Goal: Task Accomplishment & Management: Use online tool/utility

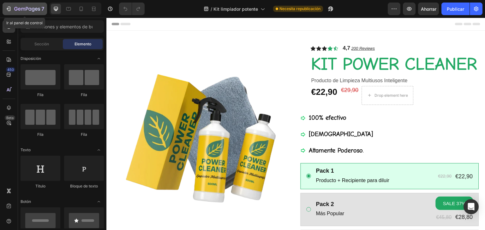
click at [22, 9] on icon "button" at bounding box center [27, 9] width 26 height 5
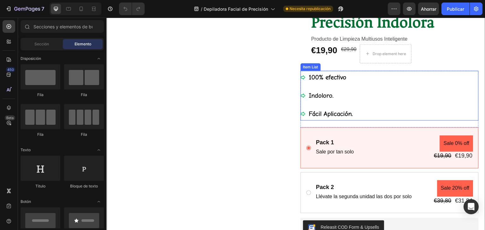
scroll to position [95, 0]
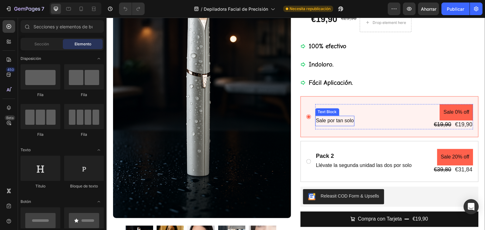
click at [341, 119] on p "Sale por tan solo" at bounding box center [335, 120] width 38 height 9
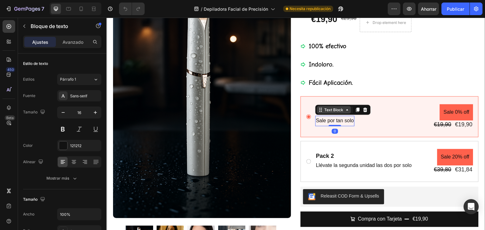
click at [345, 111] on icon at bounding box center [347, 109] width 5 height 5
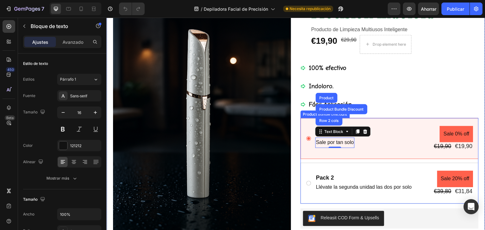
scroll to position [63, 0]
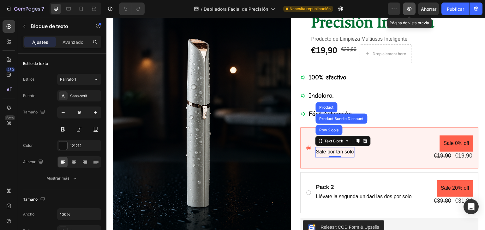
click at [412, 10] on icon "button" at bounding box center [409, 9] width 6 height 6
click at [346, 144] on div "Text Block" at bounding box center [334, 142] width 34 height 8
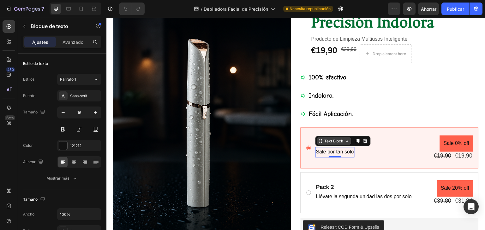
click at [346, 144] on div "Text Block" at bounding box center [334, 142] width 34 height 8
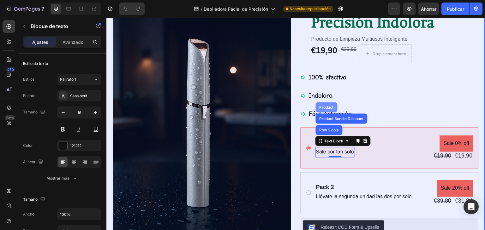
click at [325, 106] on div "Product" at bounding box center [326, 108] width 17 height 4
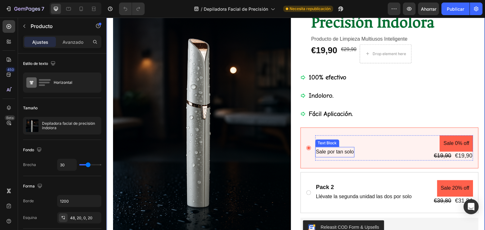
click at [336, 151] on p "Sale por tan solo" at bounding box center [335, 152] width 38 height 9
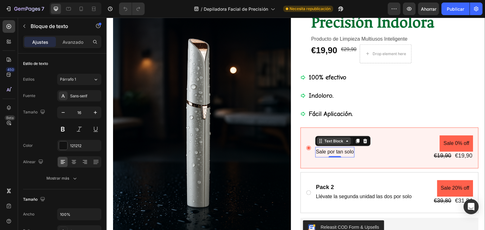
click at [345, 143] on div "Text Block" at bounding box center [334, 142] width 34 height 8
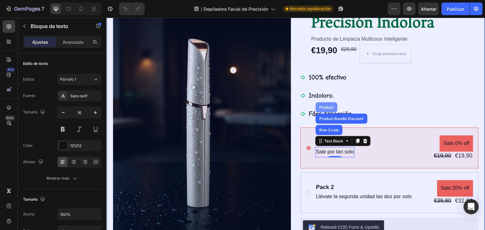
click at [329, 108] on div "Product" at bounding box center [326, 108] width 17 height 4
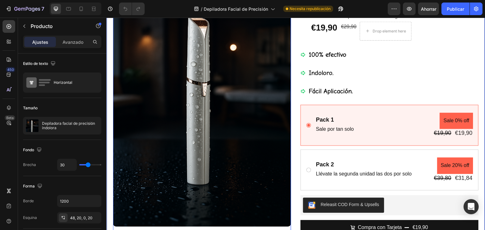
scroll to position [95, 0]
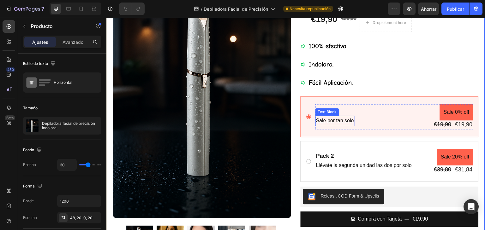
click at [325, 121] on p "Sale por tan solo" at bounding box center [335, 120] width 38 height 9
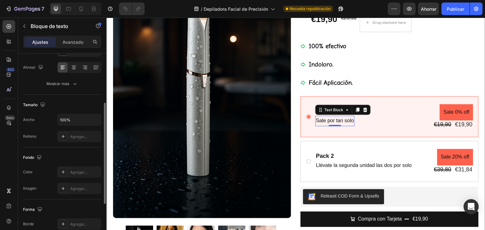
scroll to position [126, 0]
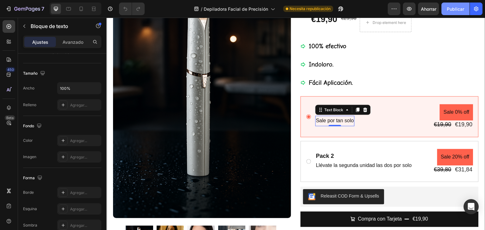
click at [451, 8] on font "Publicar" at bounding box center [455, 8] width 17 height 5
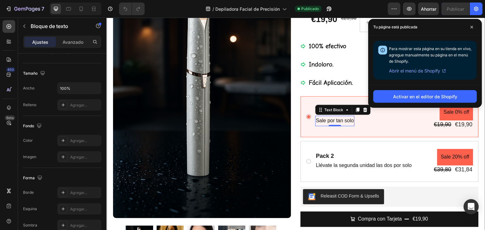
click at [412, 72] on font "Abrir el menú de Shopify" at bounding box center [414, 70] width 51 height 5
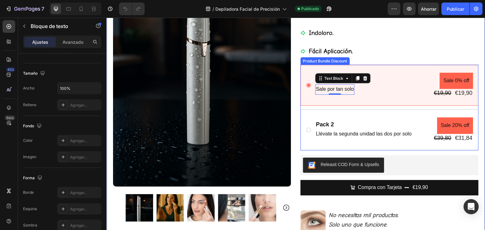
click at [374, 66] on div "Pack 1 Text Block Sale por tan solo Text Block 0 Sale 0% off Product Badge €19,…" at bounding box center [389, 85] width 178 height 41
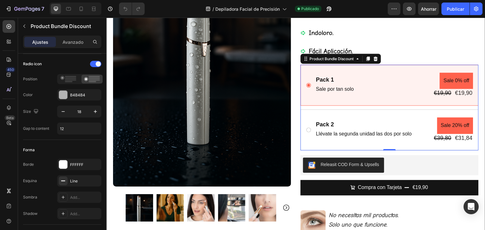
scroll to position [0, 0]
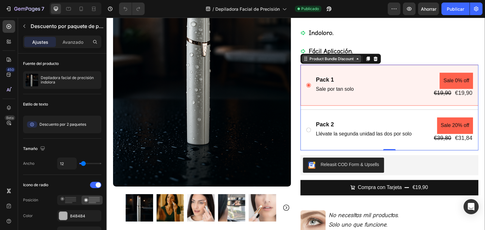
click at [357, 59] on icon at bounding box center [357, 58] width 5 height 5
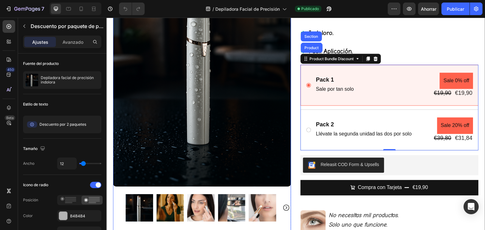
click at [238, 151] on img at bounding box center [202, 53] width 178 height 267
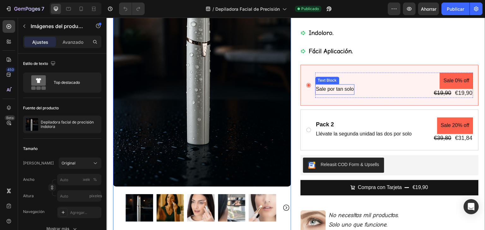
click at [329, 90] on p "Sale por tan solo" at bounding box center [335, 89] width 38 height 9
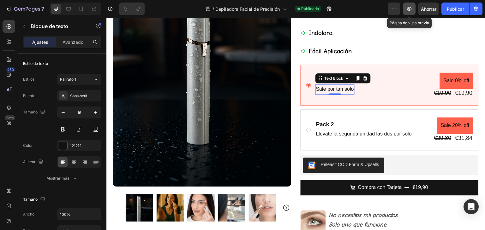
click at [411, 8] on icon "button" at bounding box center [409, 9] width 5 height 4
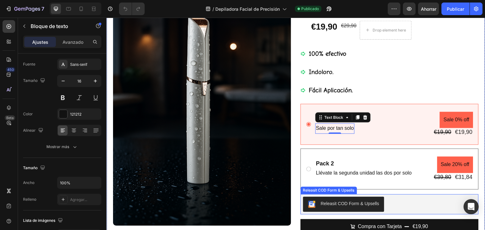
scroll to position [95, 0]
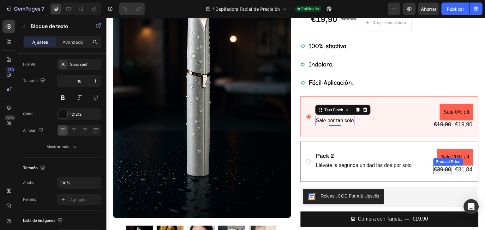
click at [449, 169] on div "€39,80 Product Price Product Price €31,84 Product Price Product Price Row" at bounding box center [453, 170] width 40 height 9
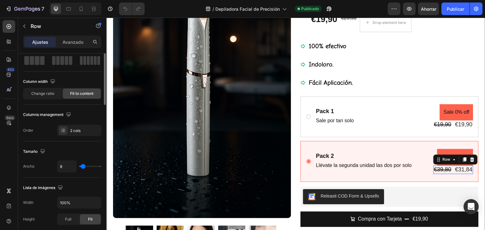
scroll to position [0, 0]
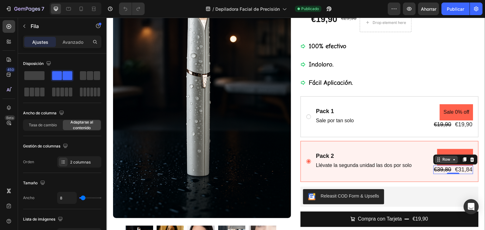
click at [452, 160] on icon at bounding box center [454, 159] width 5 height 5
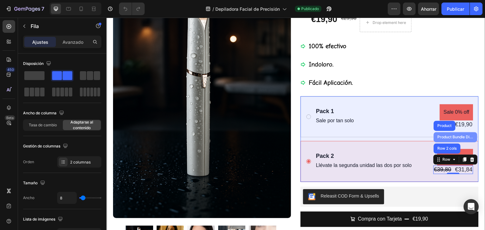
click at [447, 135] on div "Product Bundle Discount" at bounding box center [455, 137] width 39 height 4
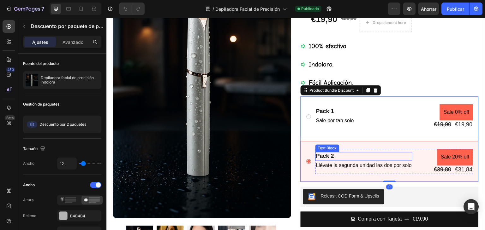
click at [405, 157] on div "Pack 2" at bounding box center [363, 156] width 97 height 9
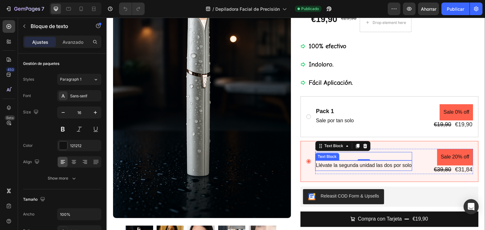
click at [338, 165] on p "Llévate la segunda unidad las dos por solo" at bounding box center [364, 165] width 96 height 9
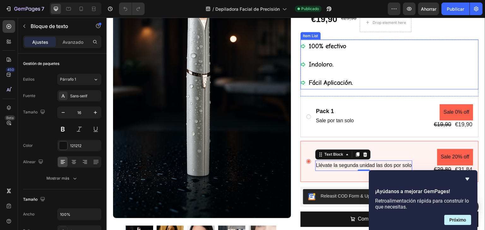
click at [392, 76] on div "100% efectivo [DEMOGRAPHIC_DATA]. Fácil Aplicación ." at bounding box center [389, 64] width 178 height 50
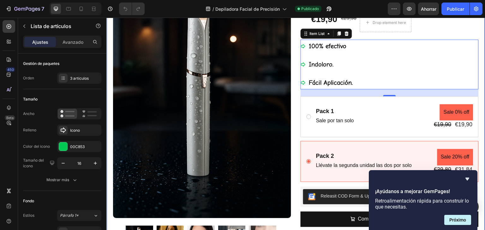
click at [345, 207] on div "Icon Icon Icon Icon Icon Icon List 4,7 200 Reviews Text Block Row Depiladora Fa…" at bounding box center [389, 114] width 178 height 327
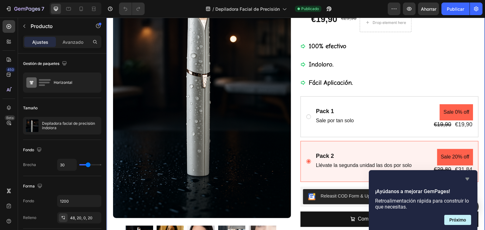
click at [468, 177] on icon "Ocultar encuesta" at bounding box center [467, 179] width 8 height 8
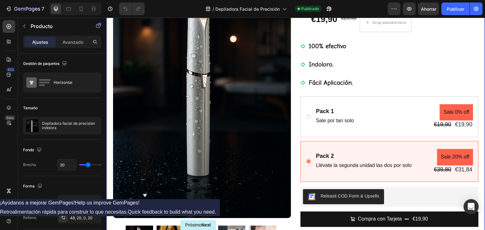
click at [147, 197] on icon "Mostrar encuesta - ¡Ayúdanos a mejorar GemPages!" at bounding box center [145, 195] width 4 height 3
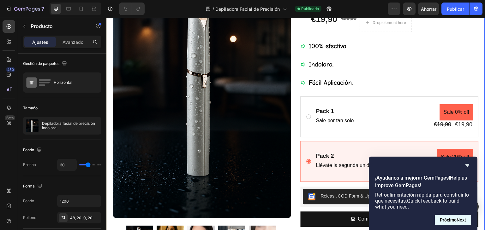
click at [449, 224] on button "Próximo Next" at bounding box center [453, 220] width 36 height 10
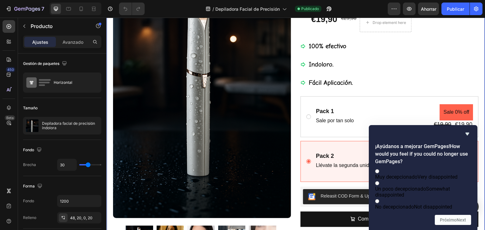
click at [379, 182] on input "Un poco decepcionado Somewhat disappointed" at bounding box center [377, 183] width 4 height 4
radio input "true"
click at [449, 220] on font "Próximo" at bounding box center [448, 220] width 17 height 5
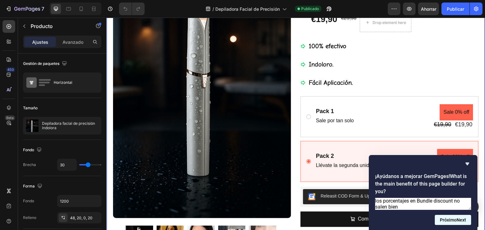
type textarea "los porcentajes en Bundle discount no salen bien"
click at [465, 220] on button "Próximo Next" at bounding box center [453, 220] width 36 height 10
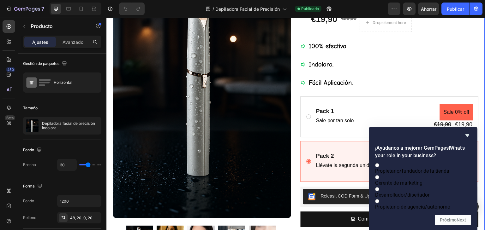
click at [379, 203] on input "Propietario de agencia/autónomo" at bounding box center [377, 201] width 4 height 4
radio input "true"
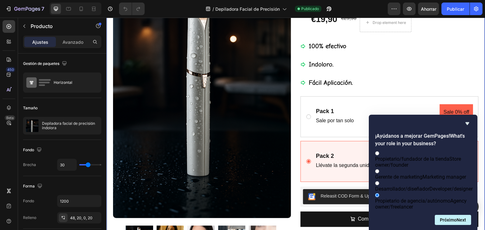
click at [379, 181] on input "Desarrollador/diseñador Developer/designer" at bounding box center [377, 183] width 4 height 4
radio input "true"
click at [379, 181] on input "Desarrollador/diseñador Developer/designer" at bounding box center [377, 183] width 4 height 4
click at [379, 192] on span at bounding box center [379, 195] width 0 height 6
click at [379, 193] on input "Propietario de agencia/autónomo Agency owner/freelancer" at bounding box center [377, 195] width 4 height 4
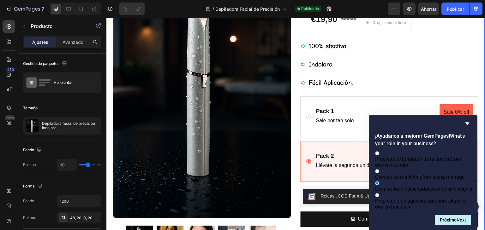
radio input "true"
radio input "false"
click at [449, 221] on font "Próximo" at bounding box center [448, 220] width 17 height 5
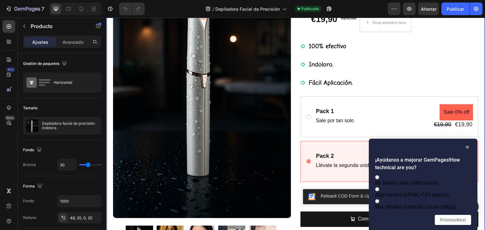
click at [467, 144] on icon "Ocultar encuesta" at bounding box center [467, 148] width 8 height 8
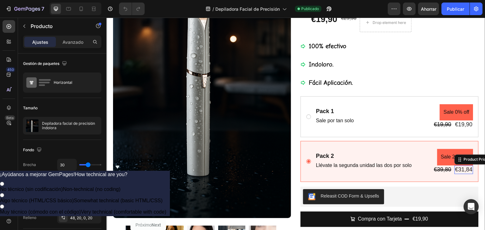
click at [456, 169] on div "€31,84" at bounding box center [463, 170] width 19 height 9
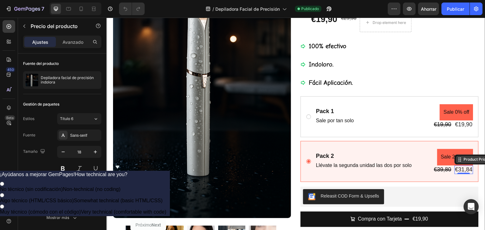
click at [460, 159] on icon at bounding box center [460, 159] width 1 height 1
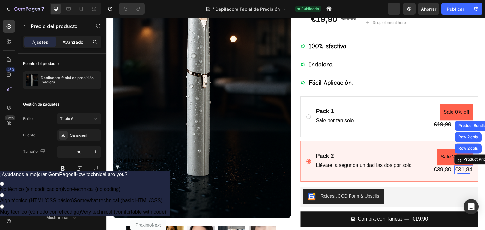
click at [73, 42] on font "Avanzado" at bounding box center [72, 41] width 21 height 5
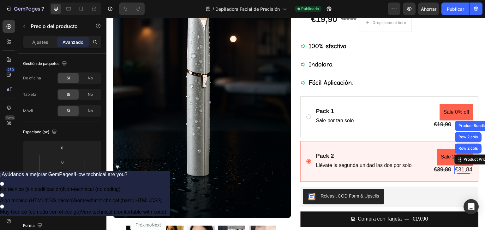
click at [454, 169] on div "€31,84" at bounding box center [463, 170] width 19 height 9
click at [459, 169] on div "€31,84" at bounding box center [463, 170] width 19 height 9
click at [462, 168] on div "€31,84" at bounding box center [463, 170] width 19 height 9
click at [419, 154] on div "Pack 2 Text Block Llévate la segunda unidad las dos por solo Text Block Sale 20…" at bounding box center [394, 161] width 158 height 25
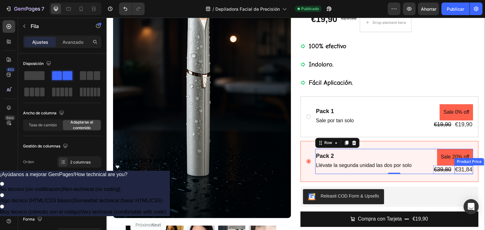
click at [462, 162] on div "Product Price" at bounding box center [469, 162] width 27 height 6
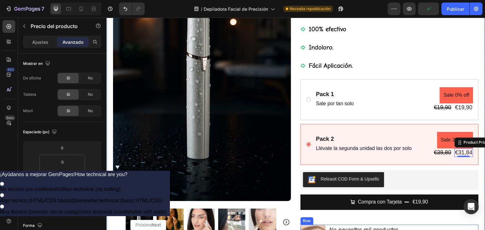
scroll to position [95, 0]
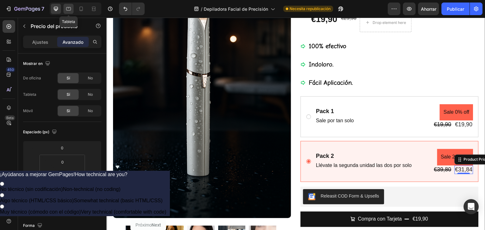
click at [71, 9] on icon at bounding box center [68, 9] width 6 height 6
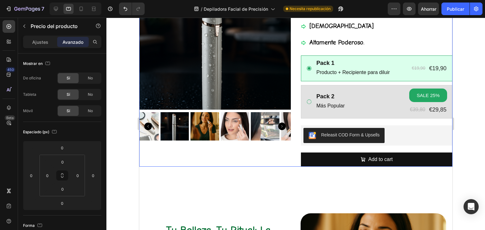
scroll to position [54, 0]
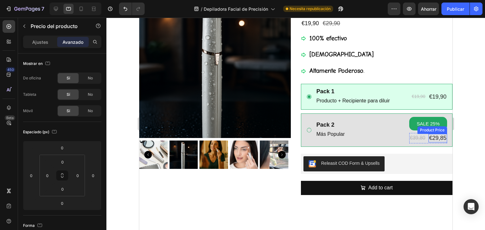
click at [433, 139] on div "€29,85" at bounding box center [437, 138] width 19 height 9
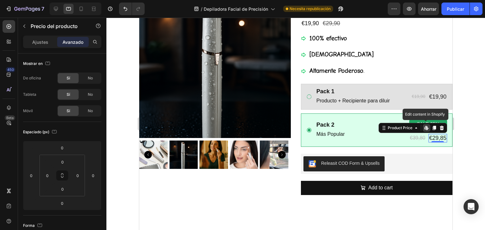
click at [424, 129] on icon at bounding box center [426, 128] width 5 height 5
click at [424, 129] on icon at bounding box center [425, 128] width 3 height 4
click at [429, 138] on div "€29,85" at bounding box center [437, 138] width 19 height 9
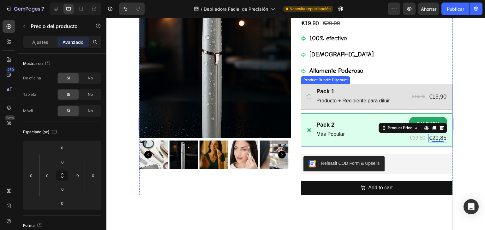
click at [345, 81] on div "Product Bundle Discount" at bounding box center [325, 80] width 47 height 6
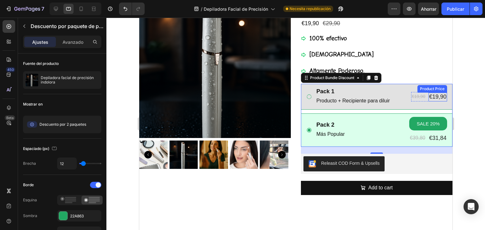
click at [433, 98] on div "€19,90" at bounding box center [437, 97] width 19 height 9
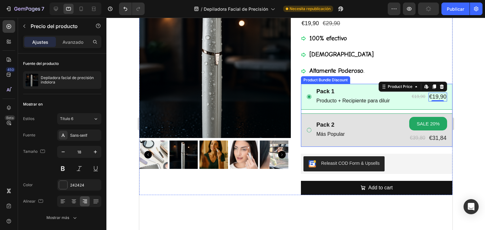
click at [407, 114] on div "Pack 2 Text Block Más Popular Text Block SALE 20% Product Badge €39,80 Product …" at bounding box center [375, 130] width 151 height 33
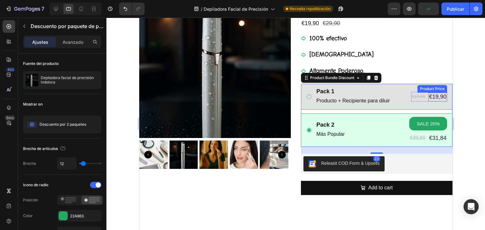
click at [432, 94] on div "€19,90" at bounding box center [437, 97] width 19 height 9
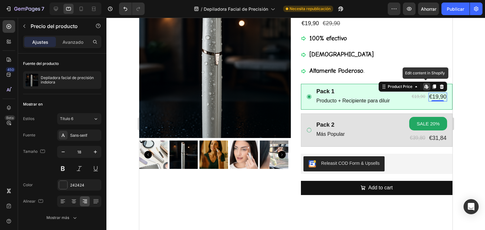
click at [424, 87] on icon at bounding box center [425, 87] width 3 height 4
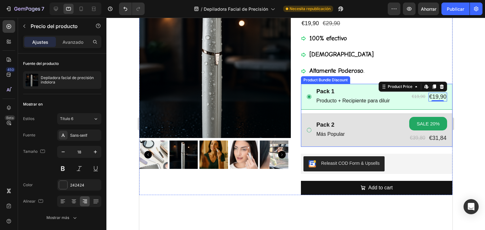
click at [343, 82] on div "Product Bundle Discount" at bounding box center [324, 80] width 49 height 8
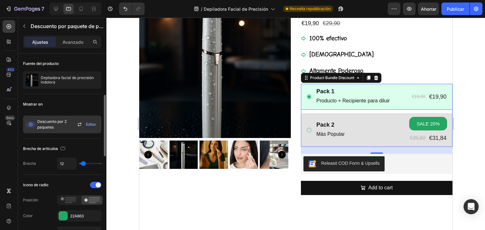
scroll to position [32, 0]
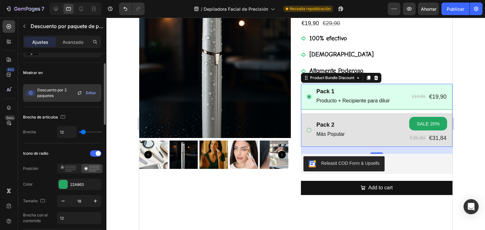
click at [89, 91] on font "Editar" at bounding box center [91, 93] width 10 height 5
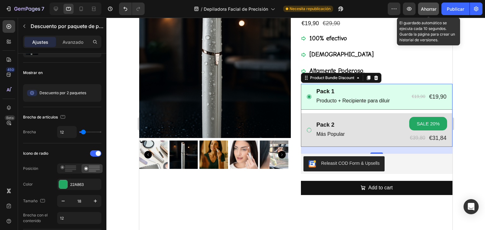
click at [426, 10] on font "Ahorrar" at bounding box center [428, 8] width 15 height 5
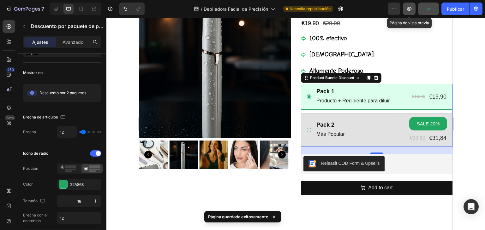
click at [409, 11] on icon "button" at bounding box center [409, 9] width 6 height 6
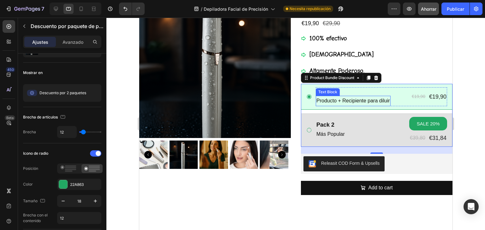
click at [367, 101] on p "Producto + Recipiente para diluir" at bounding box center [353, 101] width 74 height 9
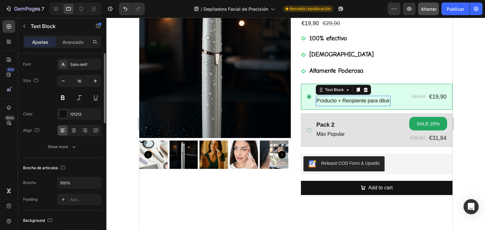
scroll to position [0, 0]
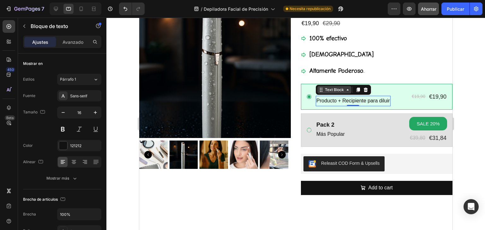
click at [346, 92] on icon at bounding box center [347, 89] width 5 height 5
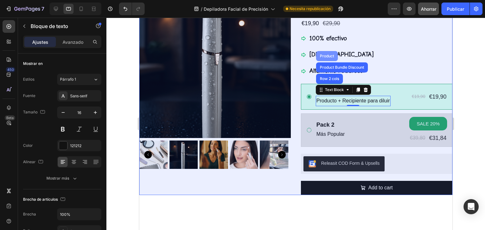
click at [324, 56] on div "Product" at bounding box center [326, 56] width 17 height 4
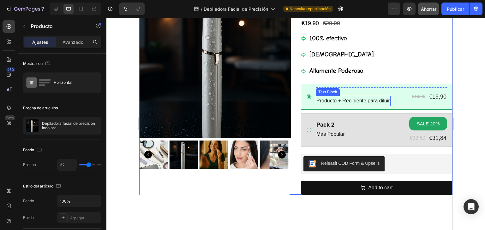
click at [339, 102] on p "Producto + Recipiente para diluir" at bounding box center [353, 101] width 74 height 9
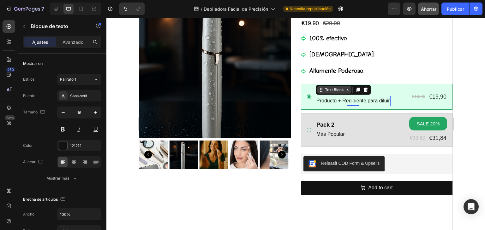
click at [346, 90] on icon at bounding box center [347, 89] width 2 height 1
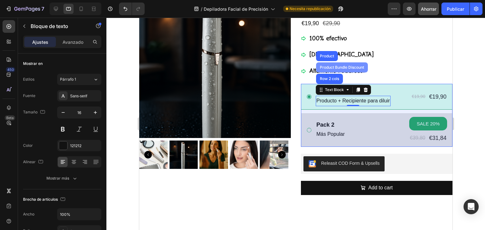
click at [335, 67] on div "Product Bundle Discount" at bounding box center [341, 68] width 47 height 4
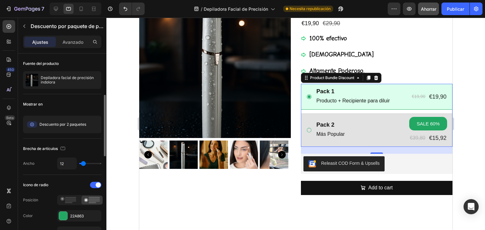
scroll to position [32, 0]
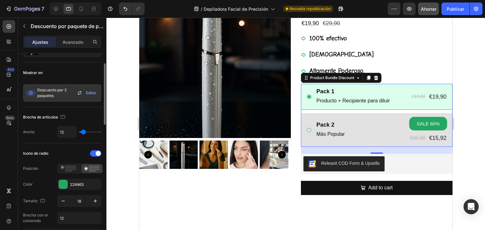
click at [90, 91] on font "Editar" at bounding box center [91, 93] width 10 height 5
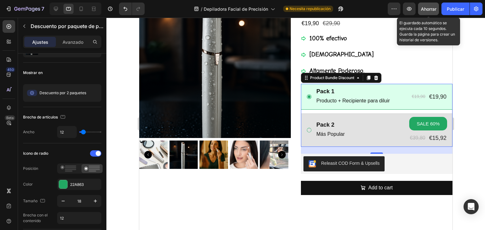
click at [424, 10] on font "Ahorrar" at bounding box center [428, 8] width 15 height 5
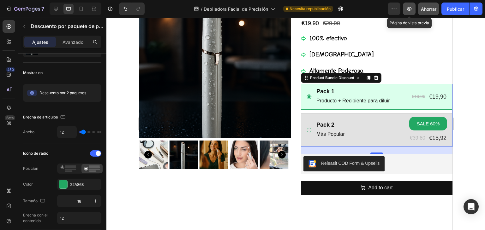
click at [407, 9] on icon "button" at bounding box center [409, 9] width 5 height 4
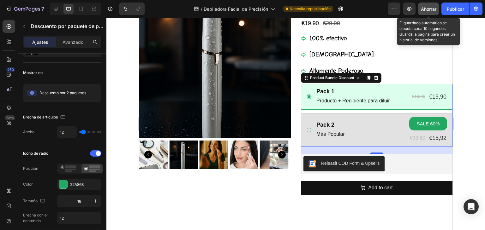
click at [426, 9] on font "Ahorrar" at bounding box center [428, 8] width 15 height 5
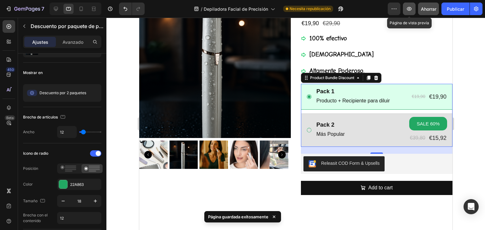
click at [408, 10] on icon "button" at bounding box center [409, 9] width 5 height 4
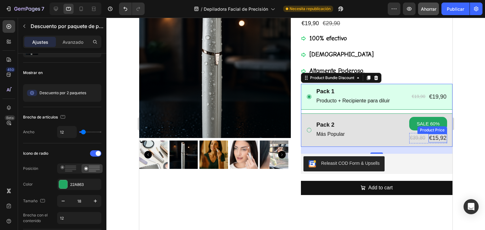
click at [437, 139] on div "€15,92" at bounding box center [437, 138] width 19 height 9
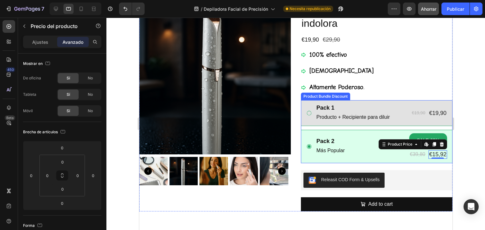
scroll to position [22, 0]
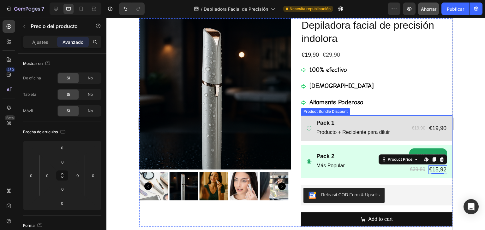
click at [306, 128] on icon at bounding box center [309, 129] width 6 height 6
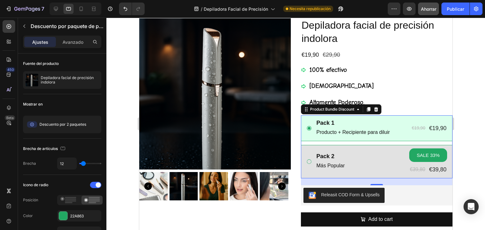
click at [306, 161] on icon at bounding box center [309, 162] width 6 height 6
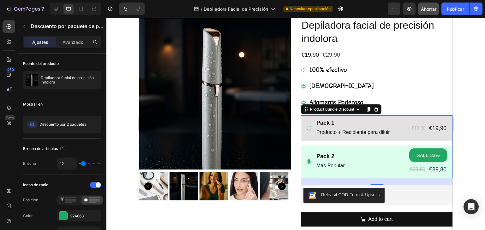
click at [306, 128] on icon at bounding box center [309, 129] width 6 height 6
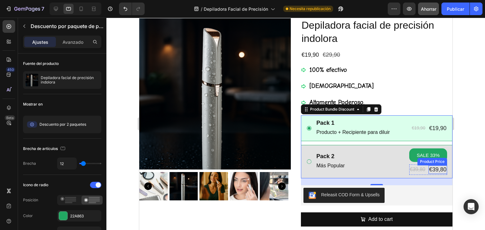
click at [432, 171] on div "€39,80" at bounding box center [437, 170] width 19 height 9
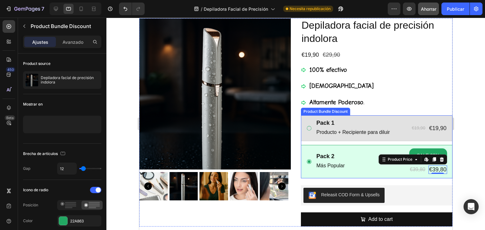
click at [342, 114] on div "Product Bundle Discount" at bounding box center [324, 112] width 49 height 8
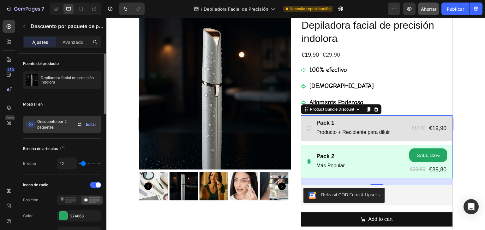
click at [88, 123] on font "Editar" at bounding box center [91, 124] width 10 height 5
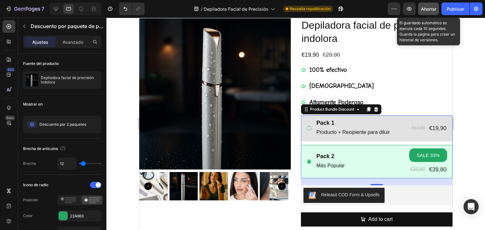
click at [427, 9] on font "Ahorrar" at bounding box center [428, 8] width 15 height 5
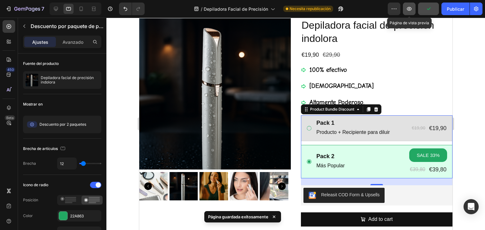
click at [409, 10] on icon "button" at bounding box center [409, 9] width 6 height 6
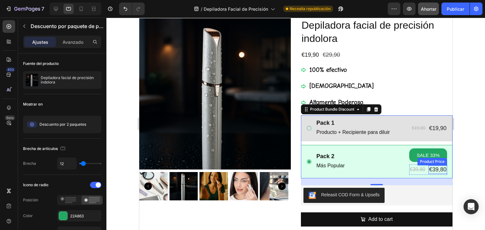
click at [435, 170] on div "€39,80" at bounding box center [437, 170] width 19 height 9
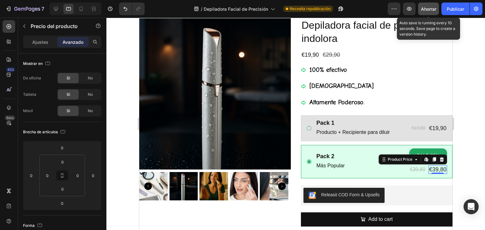
click at [430, 11] on font "Ahorrar" at bounding box center [428, 8] width 15 height 5
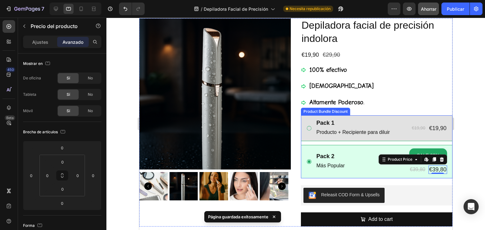
click at [306, 128] on icon at bounding box center [309, 129] width 6 height 6
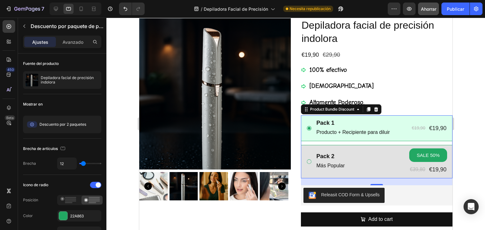
click at [307, 162] on icon at bounding box center [309, 162] width 6 height 6
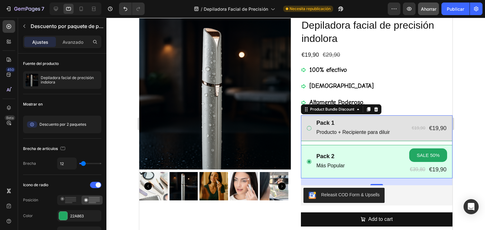
click at [306, 128] on icon at bounding box center [309, 129] width 6 height 6
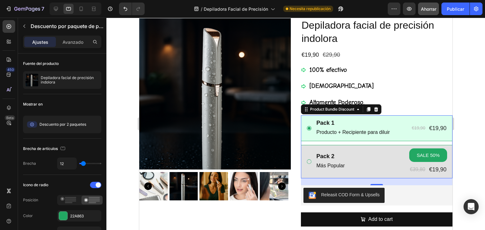
click at [306, 163] on icon at bounding box center [309, 162] width 6 height 6
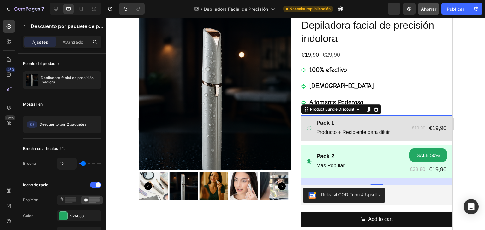
click at [307, 128] on icon at bounding box center [309, 129] width 6 height 6
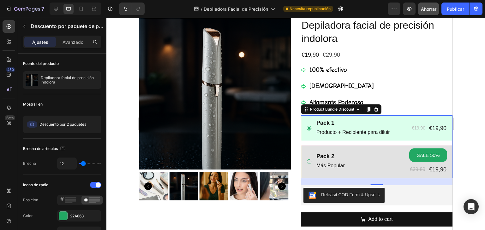
click at [307, 162] on icon at bounding box center [309, 162] width 6 height 6
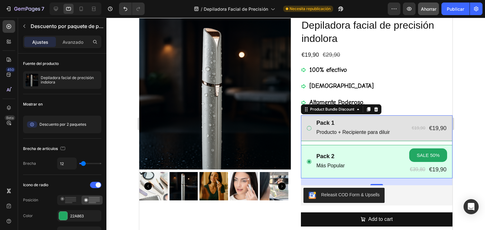
click at [307, 128] on icon at bounding box center [309, 129] width 6 height 6
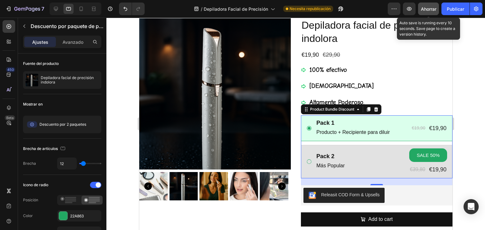
click at [427, 9] on font "Ahorrar" at bounding box center [428, 8] width 15 height 5
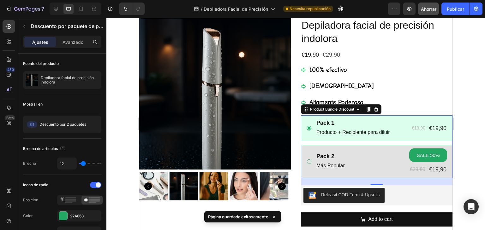
click at [308, 162] on icon at bounding box center [309, 162] width 6 height 6
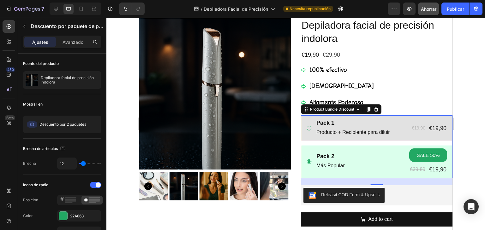
click at [306, 129] on icon at bounding box center [309, 129] width 6 height 6
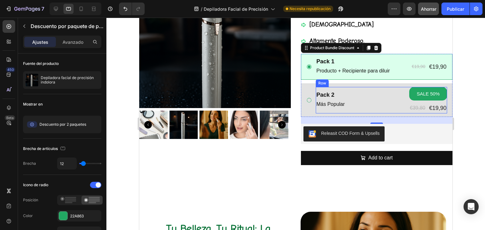
scroll to position [86, 0]
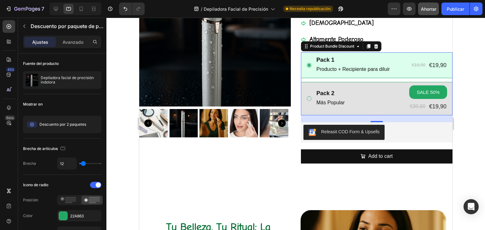
click at [306, 100] on icon at bounding box center [309, 99] width 6 height 6
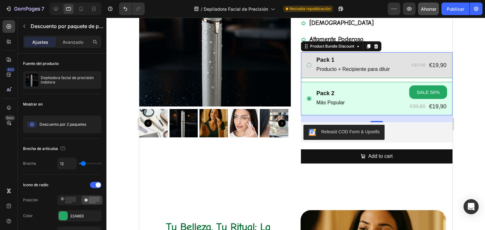
click at [307, 65] on icon at bounding box center [309, 65] width 6 height 6
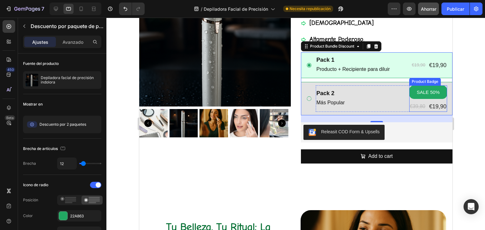
click at [427, 93] on pre "SALE 50%" at bounding box center [427, 93] width 31 height 14
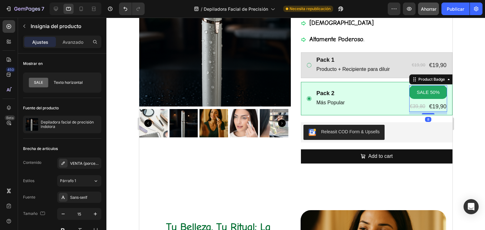
click at [427, 93] on pre "SALE 50%" at bounding box center [427, 93] width 31 height 14
click at [446, 81] on icon at bounding box center [448, 79] width 5 height 5
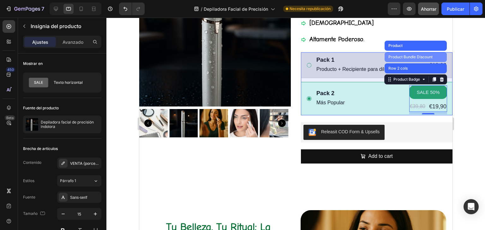
click at [389, 57] on div "Product Bundle Discount" at bounding box center [410, 57] width 47 height 4
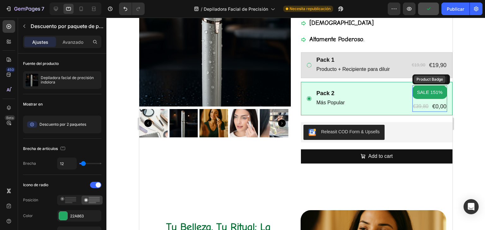
click at [425, 82] on div "Product Badge" at bounding box center [429, 80] width 32 height 8
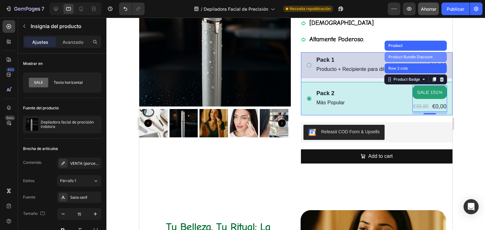
click at [423, 57] on div "Product Bundle Discount" at bounding box center [410, 57] width 47 height 4
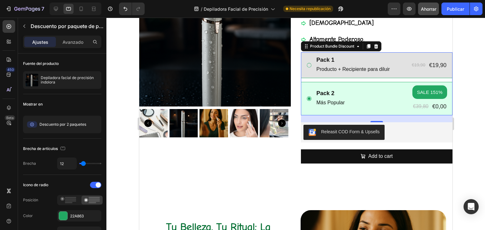
click at [306, 66] on icon at bounding box center [309, 65] width 6 height 6
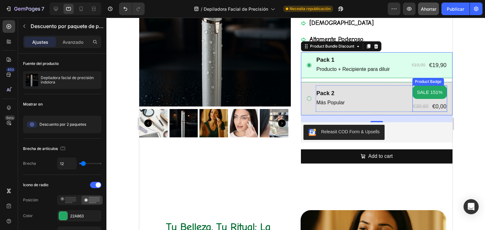
click at [421, 93] on pre "SALE 151%" at bounding box center [429, 93] width 33 height 14
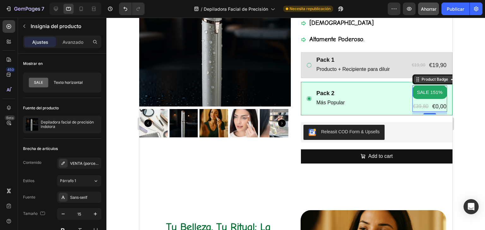
click at [421, 82] on div "Product Badge" at bounding box center [434, 80] width 29 height 6
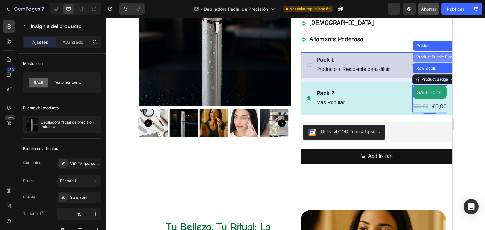
click at [422, 55] on div "Product Bundle Discount" at bounding box center [438, 57] width 47 height 4
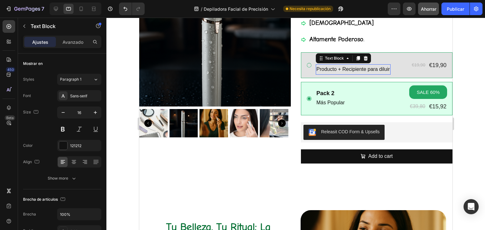
click at [387, 70] on div "Producto + Recipiente para diluir" at bounding box center [352, 69] width 75 height 10
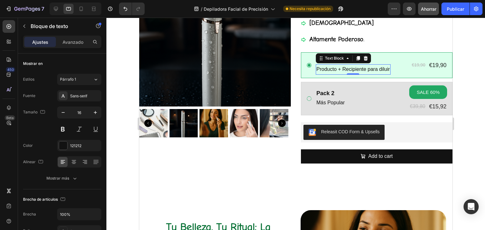
click at [385, 71] on p "Producto + Recipiente para diluir" at bounding box center [353, 69] width 74 height 9
click at [386, 71] on p "Producto + Recipiente para diluir" at bounding box center [353, 69] width 74 height 9
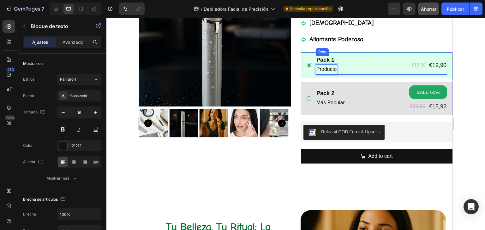
click at [345, 67] on div "Pack 1 Text Block Producto Text Block 0 €19,90 Product Price Product Price €19,…" at bounding box center [380, 65] width 131 height 19
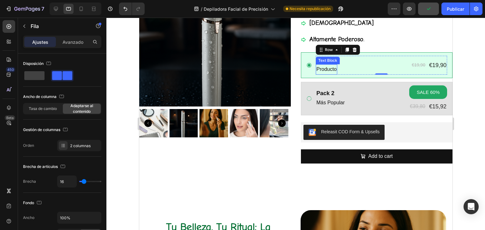
click at [334, 70] on div "Producto" at bounding box center [325, 69] width 21 height 10
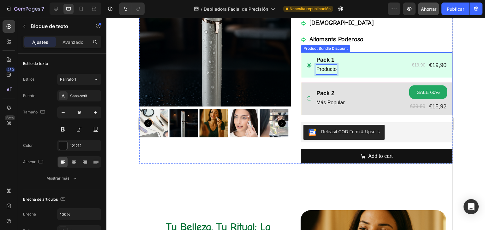
click at [306, 98] on icon at bounding box center [309, 99] width 6 height 6
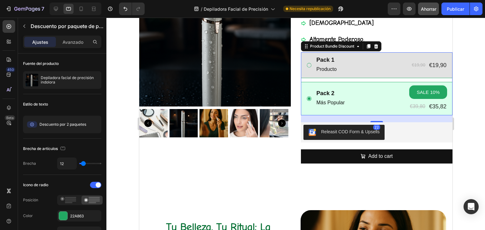
click at [307, 65] on icon at bounding box center [309, 65] width 6 height 6
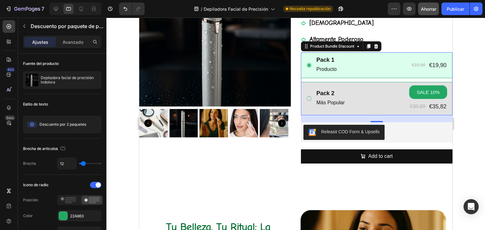
click at [306, 99] on icon at bounding box center [309, 99] width 6 height 6
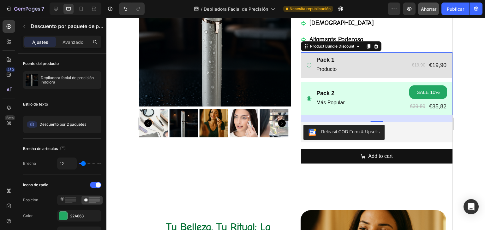
click at [306, 99] on icon at bounding box center [308, 99] width 5 height 5
click at [306, 63] on icon at bounding box center [309, 65] width 6 height 6
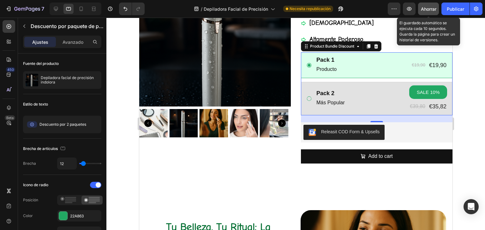
click at [437, 5] on button "Ahorrar" at bounding box center [428, 9] width 21 height 13
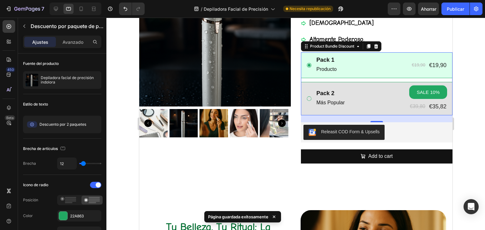
click at [306, 98] on icon at bounding box center [309, 99] width 6 height 6
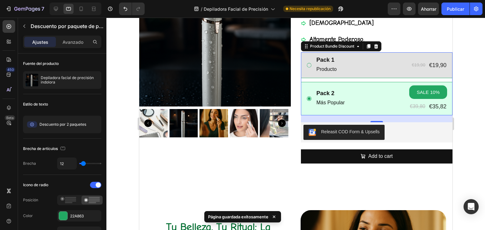
click at [306, 65] on icon at bounding box center [309, 65] width 6 height 6
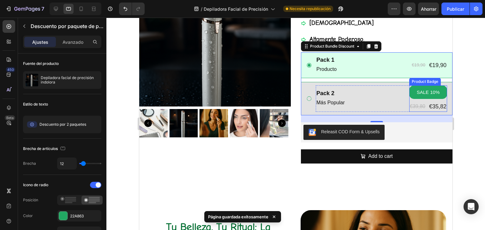
click at [424, 92] on pre "SALE 10%" at bounding box center [427, 93] width 31 height 14
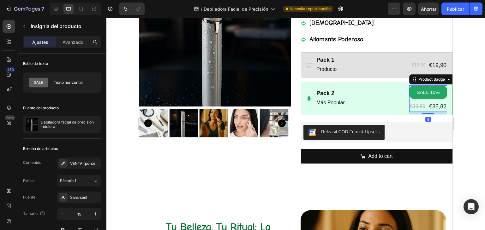
click at [424, 95] on pre "SALE 10%" at bounding box center [427, 93] width 31 height 14
click at [418, 80] on div "Product Badge" at bounding box center [431, 80] width 29 height 6
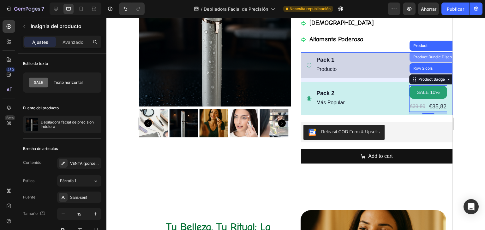
click at [421, 56] on div "Product Bundle Discount" at bounding box center [435, 57] width 47 height 4
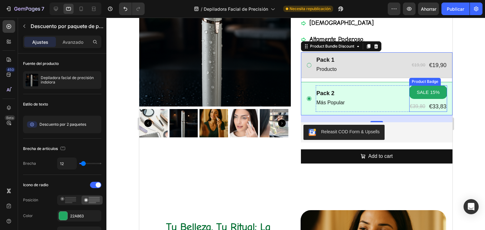
click at [422, 93] on pre "SALE 15%" at bounding box center [427, 93] width 31 height 14
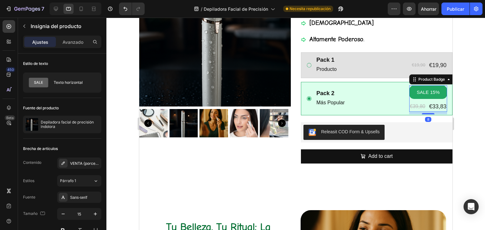
click at [422, 93] on pre "SALE 15%" at bounding box center [427, 93] width 31 height 14
click at [424, 82] on div "Product Badge" at bounding box center [431, 80] width 42 height 8
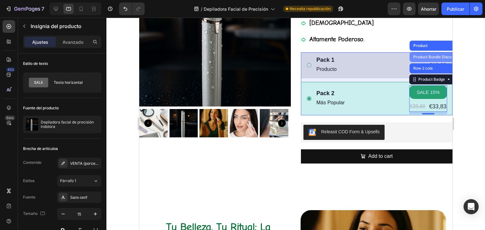
click at [420, 56] on div "Product Bundle Discount" at bounding box center [435, 57] width 47 height 4
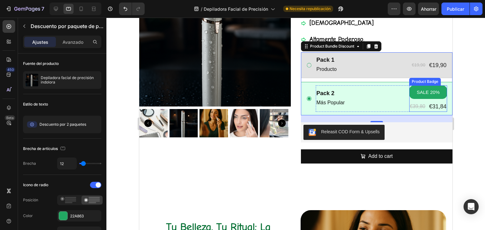
click at [421, 92] on pre "SALE 20%" at bounding box center [427, 93] width 31 height 14
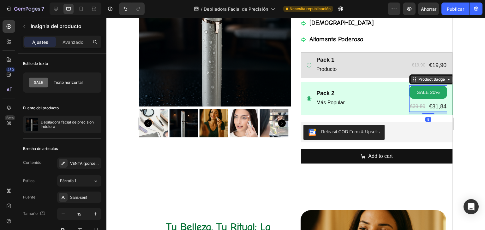
click at [428, 81] on div "Product Badge" at bounding box center [431, 80] width 29 height 6
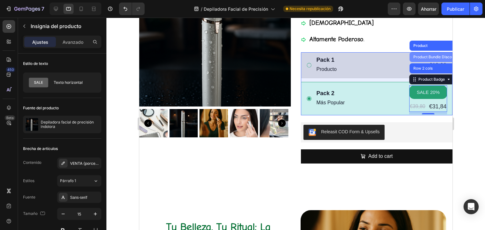
click at [421, 56] on div "Product Bundle Discount" at bounding box center [435, 57] width 47 height 4
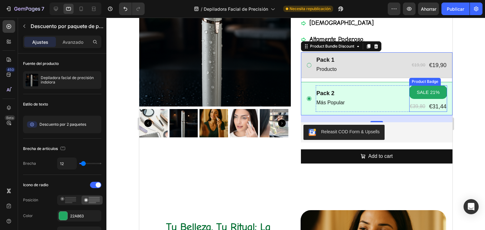
click at [424, 91] on pre "SALE 21%" at bounding box center [427, 93] width 31 height 14
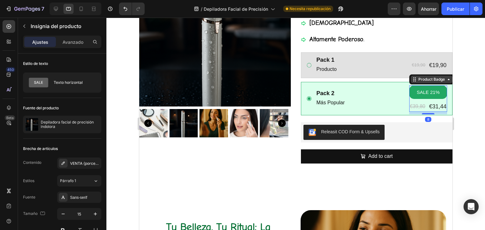
click at [430, 81] on div "Product Badge" at bounding box center [431, 80] width 29 height 6
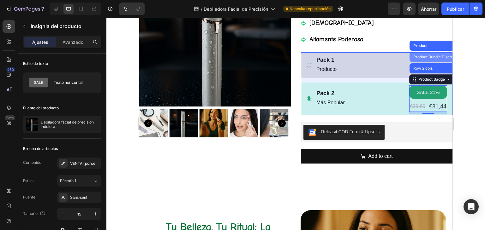
click at [425, 57] on div "Product Bundle Discount" at bounding box center [435, 57] width 47 height 4
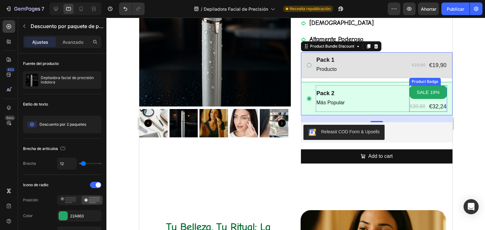
click at [416, 90] on pre "SALE 19%" at bounding box center [427, 93] width 31 height 14
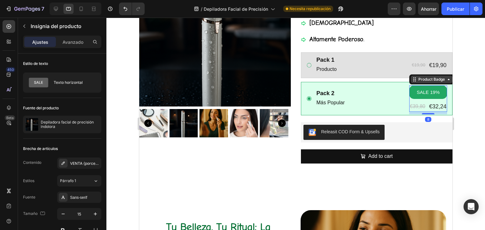
click at [425, 80] on div "Product Badge" at bounding box center [431, 80] width 29 height 6
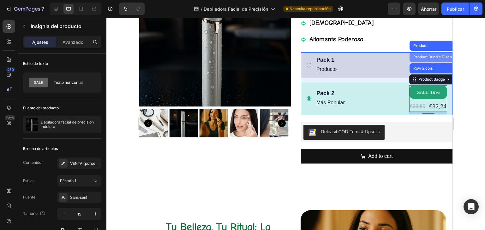
click at [422, 55] on div "Product Bundle Discount" at bounding box center [435, 57] width 47 height 4
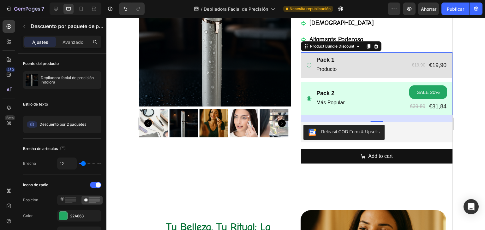
click at [470, 80] on div at bounding box center [295, 124] width 378 height 213
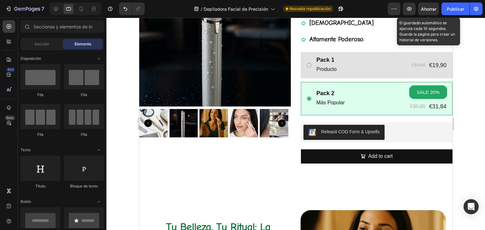
click at [425, 6] on font "Ahorrar" at bounding box center [428, 8] width 15 height 5
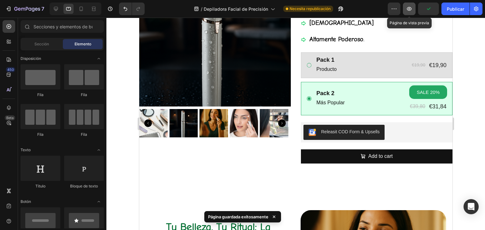
click at [410, 8] on icon "button" at bounding box center [409, 9] width 6 height 6
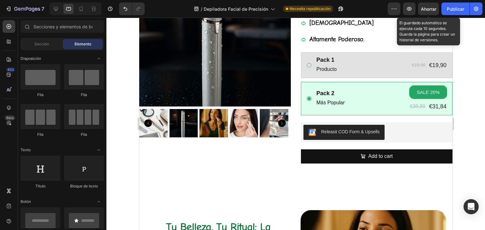
click at [431, 6] on font "Ahorrar" at bounding box center [428, 8] width 15 height 5
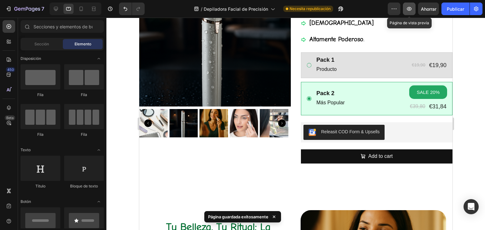
click at [409, 9] on icon "button" at bounding box center [409, 9] width 2 height 2
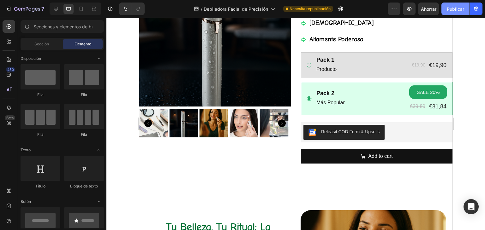
click at [451, 9] on font "Publicar" at bounding box center [455, 8] width 17 height 5
click at [461, 67] on div at bounding box center [295, 124] width 378 height 213
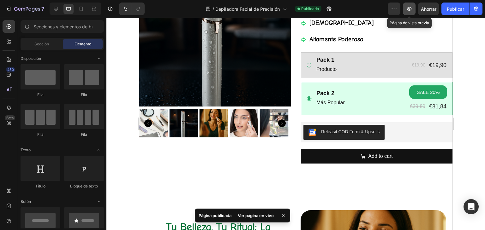
click at [410, 8] on icon "button" at bounding box center [409, 9] width 6 height 6
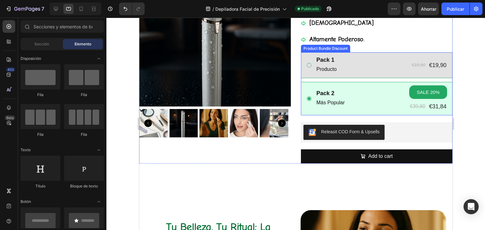
click at [306, 66] on icon at bounding box center [309, 65] width 6 height 6
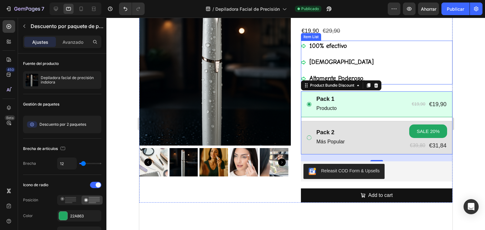
scroll to position [0, 0]
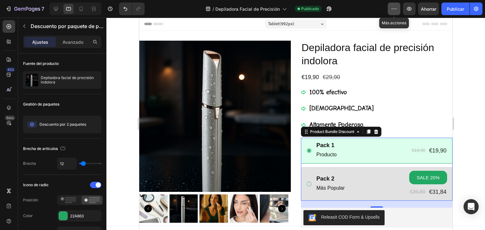
click at [392, 10] on icon "button" at bounding box center [394, 9] width 6 height 6
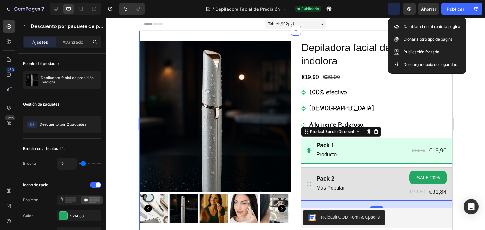
click at [376, 38] on div "Product Images Depiladora facial de precisión indolora Product Title €19,90 Pro…" at bounding box center [295, 148] width 313 height 234
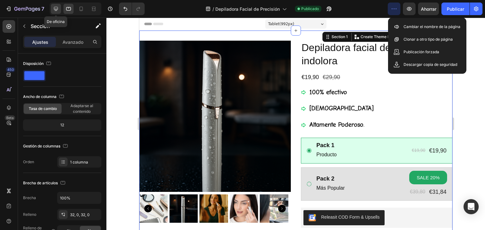
click at [56, 9] on icon at bounding box center [56, 9] width 6 height 6
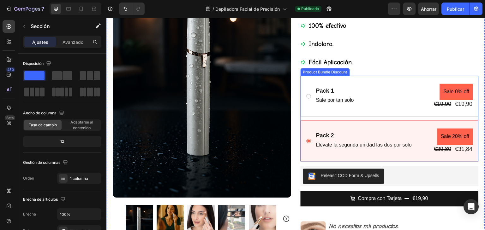
scroll to position [126, 0]
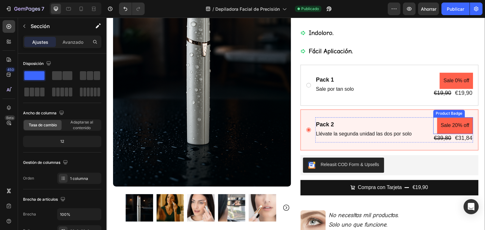
click at [447, 124] on pre "Sale 20% off" at bounding box center [455, 125] width 36 height 17
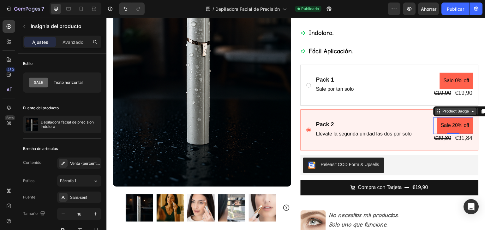
click at [465, 113] on div "Product Badge" at bounding box center [455, 112] width 29 height 6
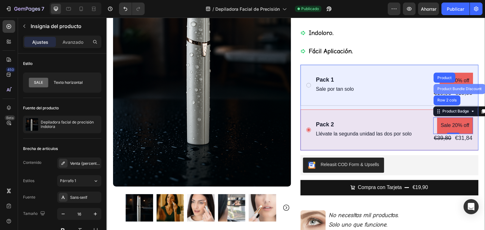
click at [459, 87] on div "Product Bundle Discount" at bounding box center [459, 89] width 47 height 4
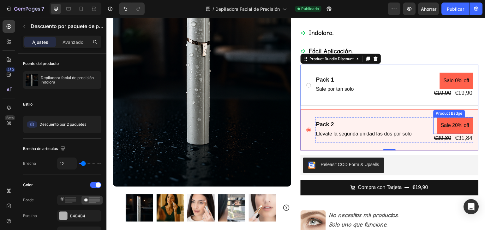
click at [463, 126] on pre "Sale 20% off" at bounding box center [455, 125] width 36 height 17
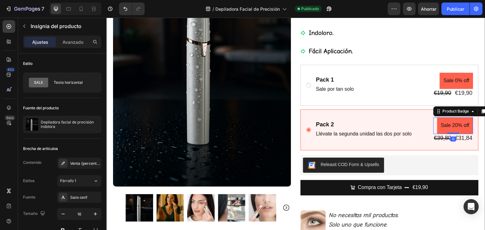
click at [463, 126] on pre "Sale 20% off" at bounding box center [455, 125] width 36 height 17
click at [455, 127] on pre "Sale 20% off" at bounding box center [455, 125] width 36 height 17
click at [470, 111] on icon at bounding box center [472, 111] width 5 height 5
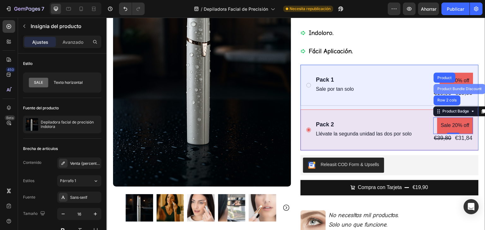
click at [449, 87] on div "Product Bundle Discount" at bounding box center [459, 89] width 47 height 4
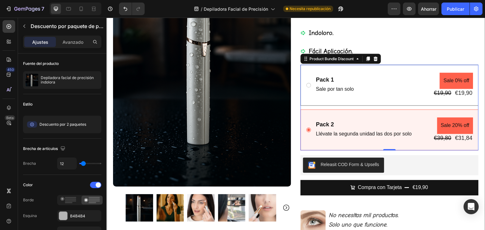
click at [306, 84] on icon at bounding box center [309, 85] width 6 height 6
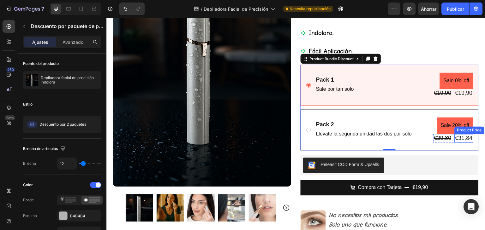
click at [458, 139] on div "€31,84 Product Price Product Price" at bounding box center [463, 138] width 19 height 9
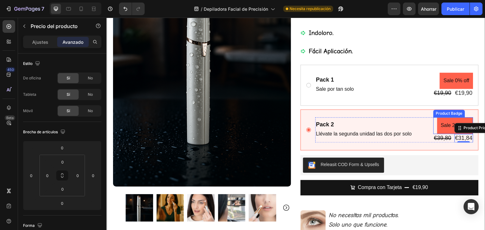
click at [442, 127] on pre "Sale 20% off" at bounding box center [455, 125] width 36 height 17
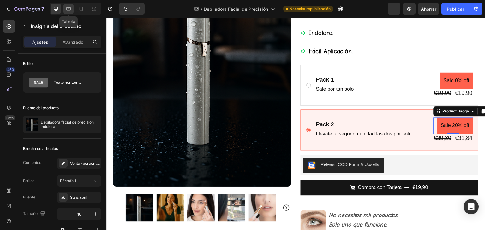
click at [71, 9] on icon at bounding box center [68, 9] width 6 height 6
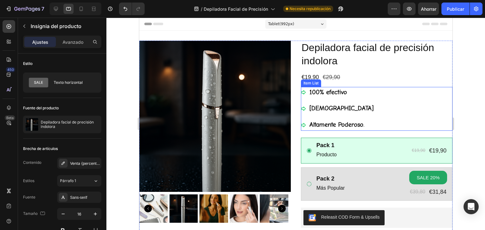
scroll to position [63, 0]
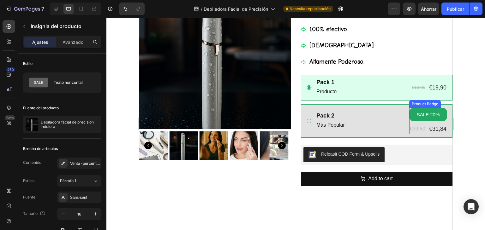
click at [421, 106] on div "Product Badge" at bounding box center [425, 104] width 32 height 8
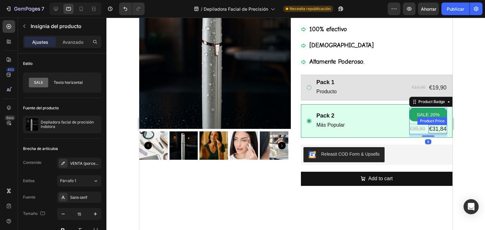
click at [430, 129] on div "€31,84" at bounding box center [437, 129] width 19 height 9
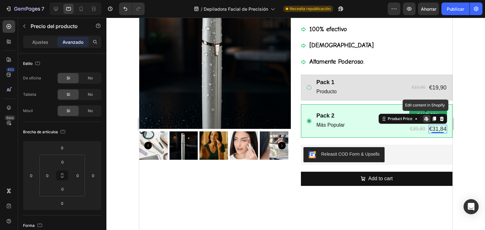
click at [420, 119] on div "SALE 20% Product Badge €39,80 Product Price Product Price €31,84 Product Price …" at bounding box center [428, 121] width 38 height 27
click at [424, 119] on icon at bounding box center [426, 118] width 5 height 5
click at [464, 137] on div at bounding box center [295, 124] width 378 height 213
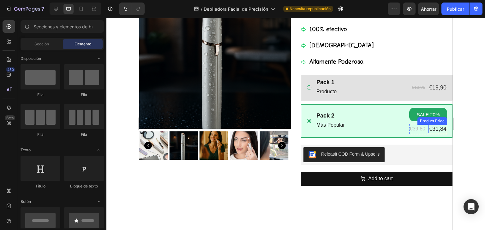
click at [430, 130] on div "€31,84" at bounding box center [437, 129] width 19 height 9
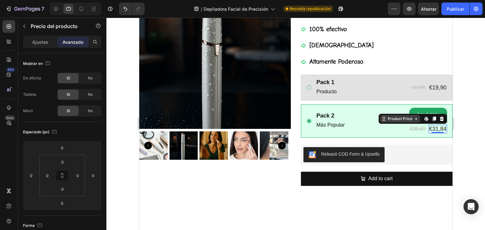
click at [412, 122] on div "Product Price" at bounding box center [400, 119] width 40 height 8
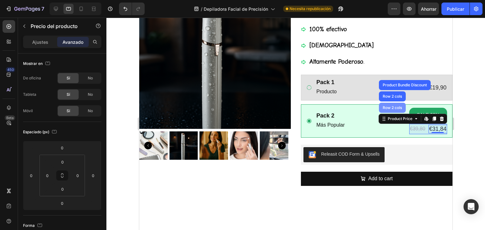
click at [383, 109] on div "Row 2 cols" at bounding box center [392, 108] width 22 height 4
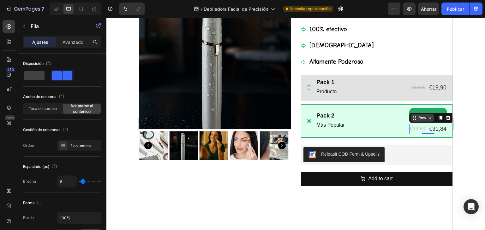
click at [427, 120] on icon at bounding box center [429, 118] width 5 height 5
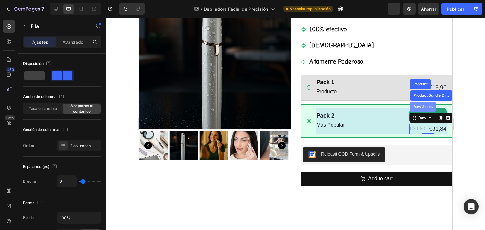
click at [417, 105] on div "Row 2 cols" at bounding box center [423, 107] width 22 height 4
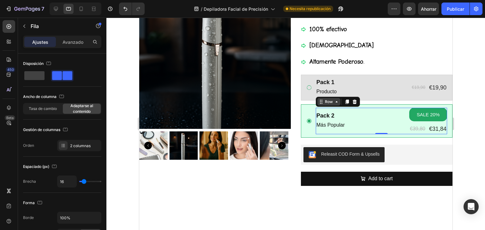
click at [334, 103] on icon at bounding box center [336, 101] width 5 height 5
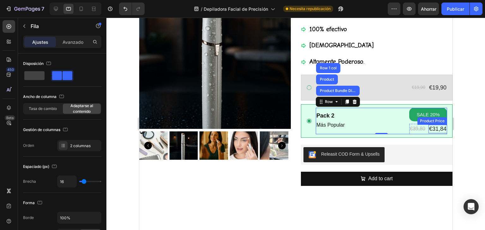
click at [432, 130] on div "€31,84" at bounding box center [437, 129] width 19 height 9
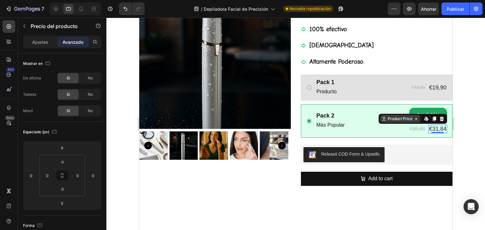
click at [413, 120] on icon at bounding box center [415, 118] width 5 height 5
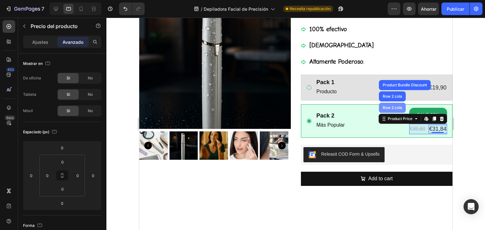
click at [391, 109] on div "Row 2 cols" at bounding box center [392, 108] width 22 height 4
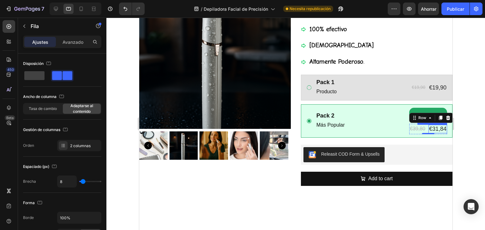
click at [430, 131] on div "€31,84" at bounding box center [437, 129] width 19 height 9
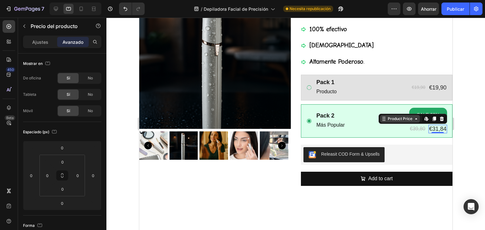
click at [407, 119] on div "Product Price" at bounding box center [399, 119] width 27 height 6
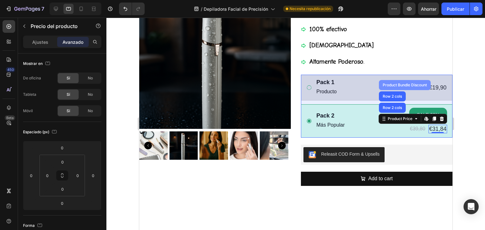
click at [405, 83] on div "Product Bundle Discount" at bounding box center [404, 85] width 47 height 4
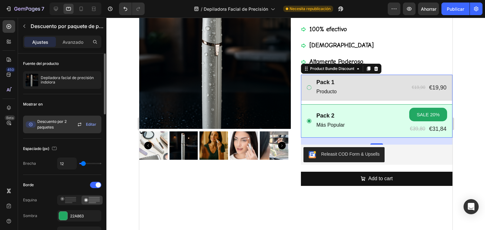
click at [92, 124] on font "Editar" at bounding box center [91, 124] width 10 height 5
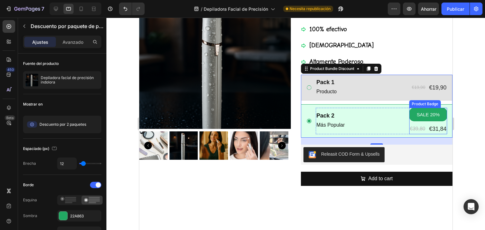
click at [425, 115] on pre "SALE 20%" at bounding box center [427, 115] width 31 height 14
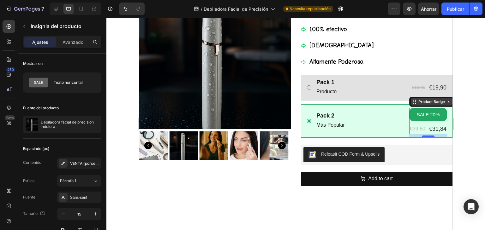
click at [425, 104] on div "Product Badge" at bounding box center [431, 102] width 29 height 6
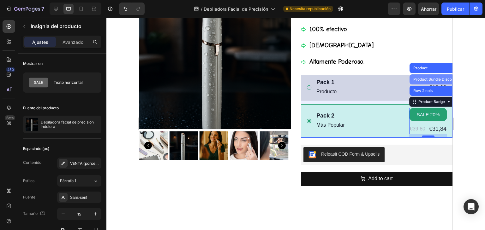
click at [418, 79] on div "Product Bundle Discount" at bounding box center [435, 80] width 47 height 4
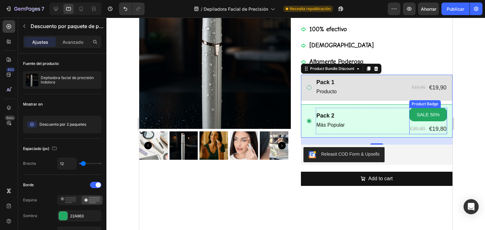
click at [419, 114] on pre "SALE 50%" at bounding box center [427, 115] width 31 height 14
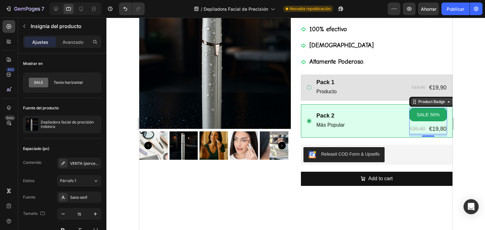
click at [425, 104] on div "Product Badge" at bounding box center [431, 102] width 29 height 6
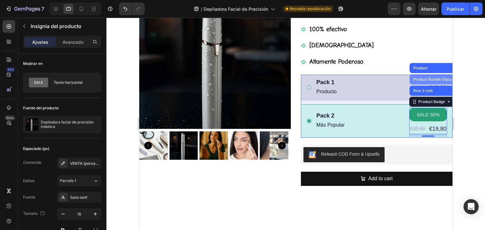
click at [419, 79] on div "Product Bundle Discount" at bounding box center [435, 80] width 47 height 4
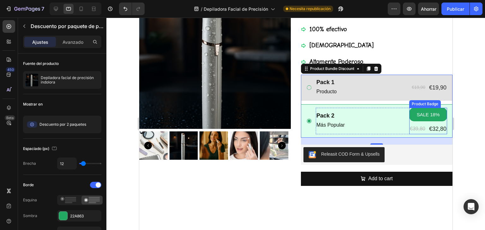
click at [418, 114] on pre "SALE 18%" at bounding box center [427, 115] width 31 height 14
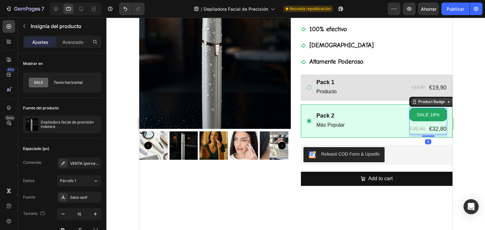
click at [424, 103] on div "Product Badge" at bounding box center [431, 102] width 29 height 6
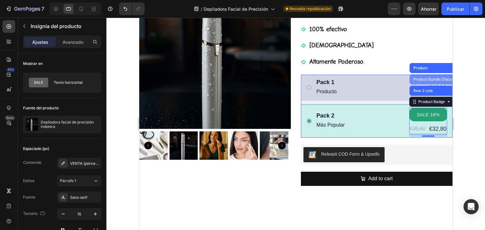
click at [424, 80] on div "Product Bundle Discount" at bounding box center [435, 80] width 47 height 4
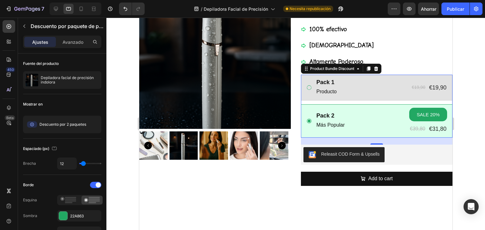
click at [463, 138] on div at bounding box center [295, 124] width 378 height 213
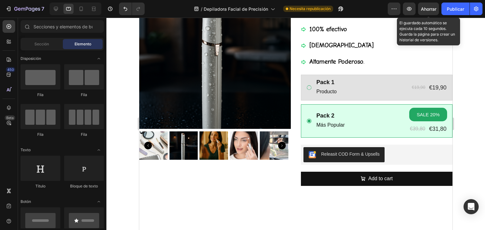
click at [429, 9] on font "Ahorrar" at bounding box center [428, 8] width 15 height 5
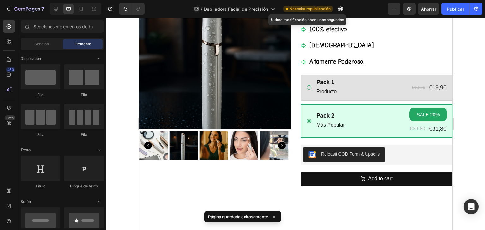
click at [311, 9] on font "Necesita republicación" at bounding box center [309, 8] width 41 height 5
click at [454, 10] on font "Publicar" at bounding box center [455, 8] width 17 height 5
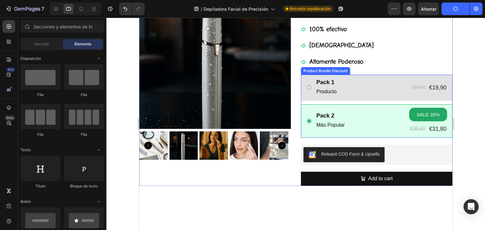
click at [318, 74] on div "Product Bundle Discount" at bounding box center [324, 71] width 49 height 8
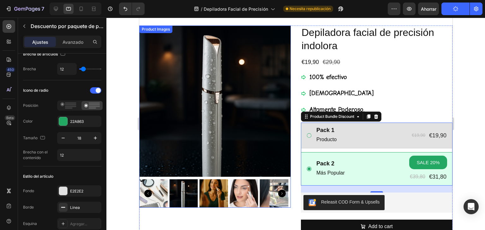
scroll to position [0, 0]
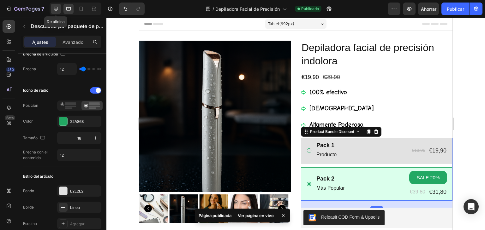
click at [57, 8] on icon at bounding box center [56, 9] width 6 height 6
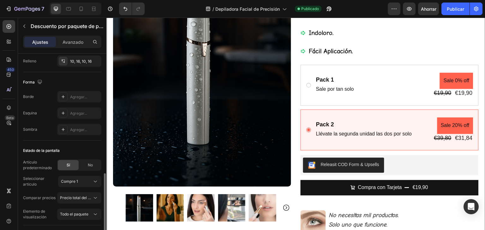
scroll to position [410, 0]
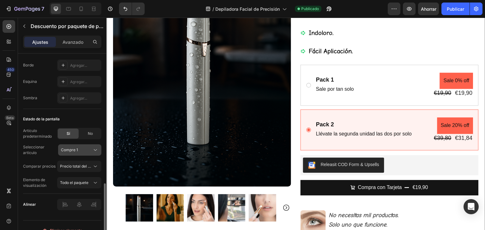
click at [97, 148] on icon at bounding box center [95, 150] width 6 height 6
click at [67, 175] on font "Compra 2" at bounding box center [69, 176] width 18 height 5
click at [97, 149] on icon at bounding box center [95, 150] width 6 height 6
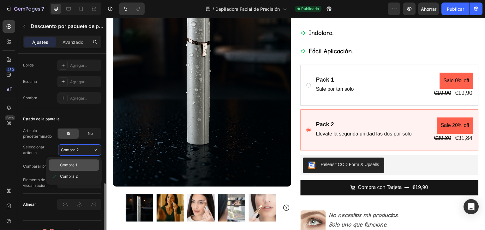
click at [63, 163] on font "Compre 1" at bounding box center [68, 165] width 17 height 5
click at [95, 165] on icon at bounding box center [95, 166] width 6 height 6
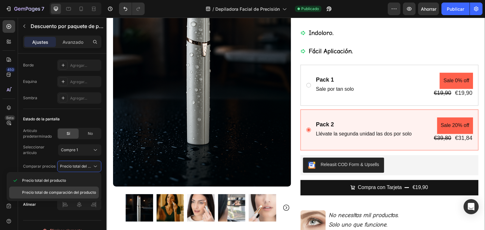
click at [38, 191] on font "Precio total de comparación del producto" at bounding box center [59, 192] width 74 height 5
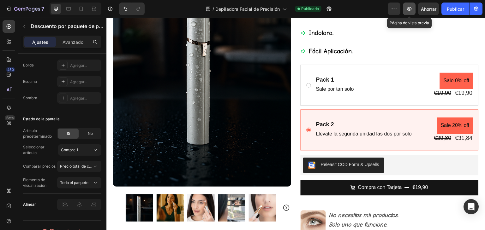
click at [408, 8] on icon "button" at bounding box center [409, 9] width 2 height 2
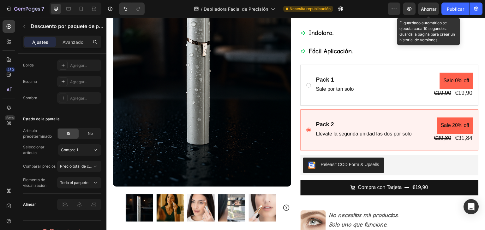
click at [430, 9] on font "Ahorrar" at bounding box center [428, 8] width 15 height 5
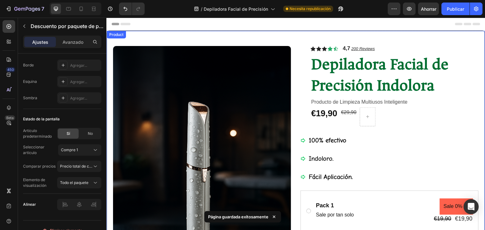
scroll to position [0, 0]
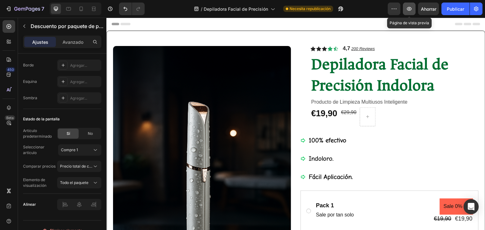
click at [408, 10] on icon "button" at bounding box center [409, 9] width 5 height 4
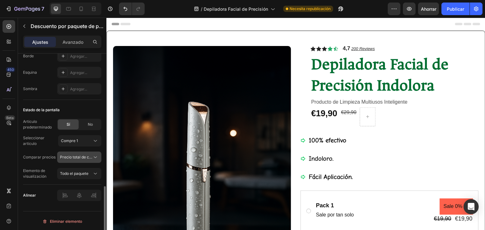
click at [95, 154] on icon at bounding box center [95, 157] width 6 height 6
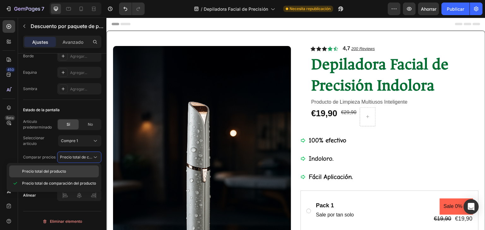
click at [29, 171] on font "Precio total del producto" at bounding box center [44, 171] width 44 height 5
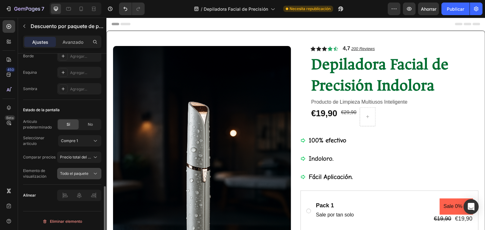
click at [95, 172] on icon at bounding box center [95, 174] width 6 height 6
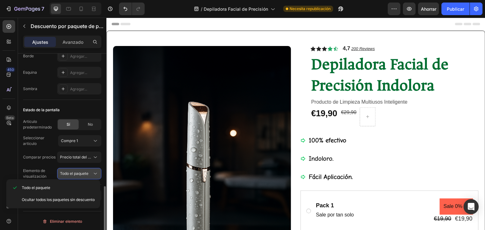
click at [95, 172] on icon at bounding box center [95, 174] width 6 height 6
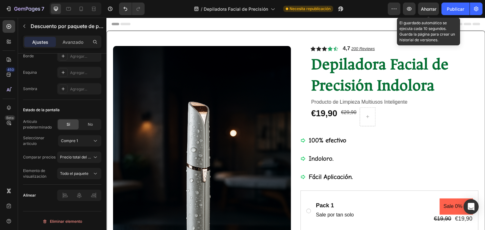
click at [429, 7] on font "Ahorrar" at bounding box center [428, 8] width 15 height 5
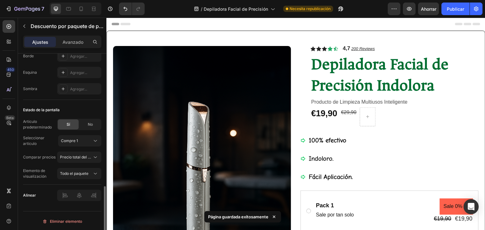
scroll to position [388, 0]
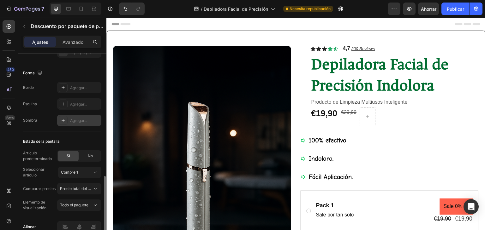
click at [85, 122] on font "Agregar..." at bounding box center [78, 120] width 17 height 5
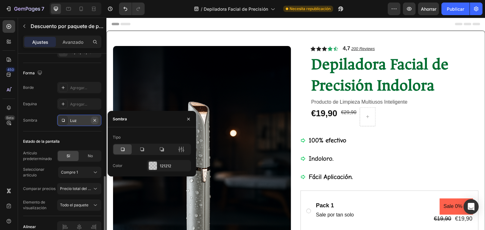
click at [95, 119] on icon "button" at bounding box center [94, 120] width 5 height 5
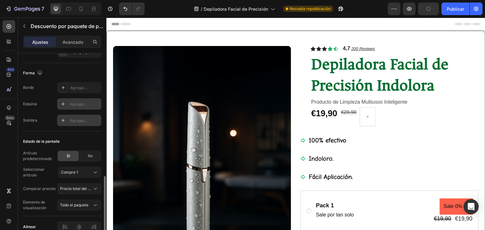
click at [80, 104] on font "Agregar..." at bounding box center [78, 104] width 17 height 5
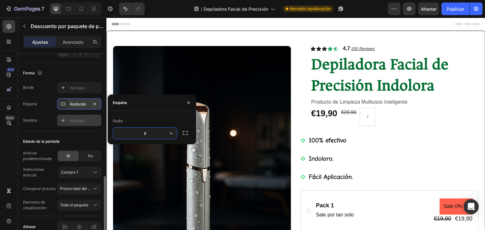
click at [43, 99] on div "Esquina Redondo" at bounding box center [62, 103] width 78 height 11
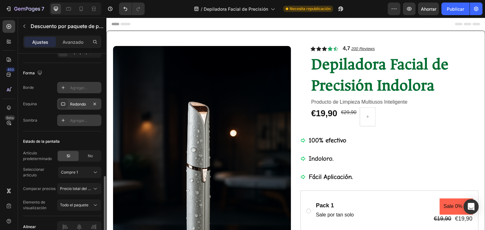
click at [75, 87] on font "Agregar..." at bounding box center [78, 88] width 17 height 5
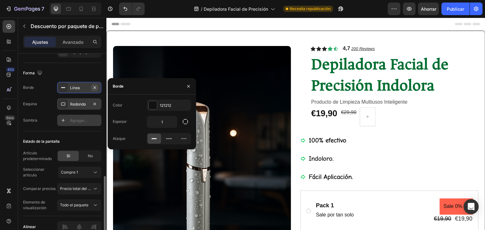
click at [94, 86] on icon "button" at bounding box center [94, 87] width 5 height 5
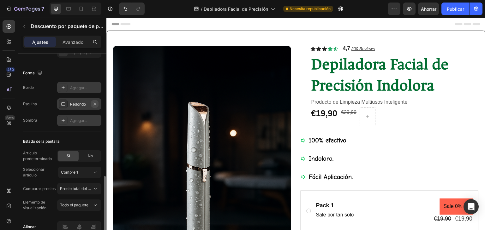
click at [96, 102] on icon "button" at bounding box center [94, 104] width 5 height 5
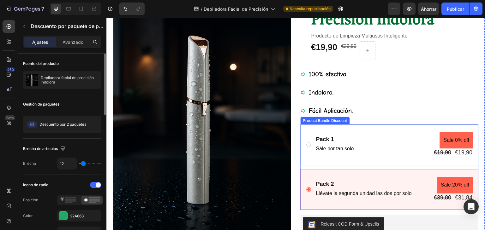
scroll to position [95, 0]
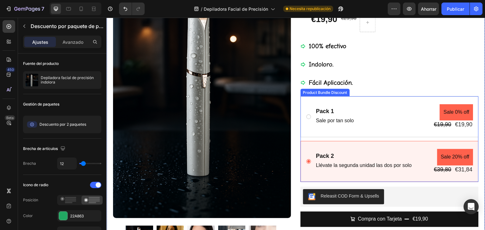
click at [325, 93] on div "Product Bundle Discount" at bounding box center [325, 93] width 47 height 6
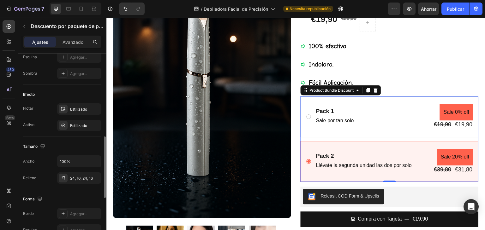
scroll to position [230, 0]
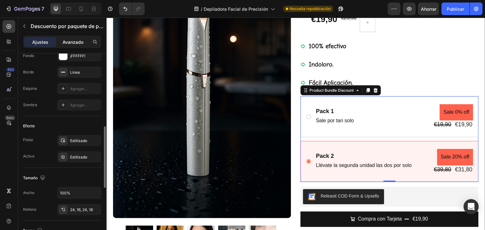
click at [65, 42] on font "Avanzado" at bounding box center [72, 41] width 21 height 5
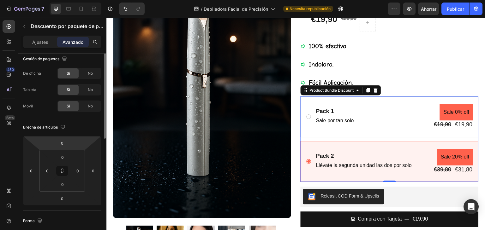
scroll to position [0, 0]
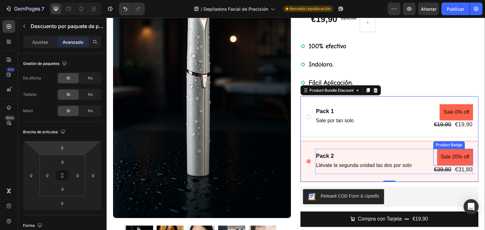
click at [461, 155] on pre "Sale 20% off" at bounding box center [455, 157] width 36 height 17
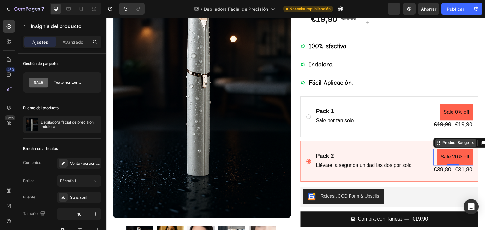
click at [470, 144] on icon at bounding box center [472, 142] width 5 height 5
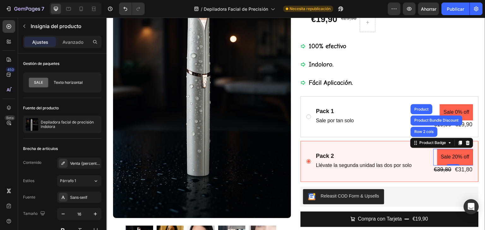
click at [452, 160] on pre "Sale 20% off" at bounding box center [455, 157] width 36 height 17
click at [451, 157] on pre "Sale 20% off" at bounding box center [455, 157] width 36 height 17
click at [444, 145] on div "Product Badge" at bounding box center [433, 143] width 42 height 8
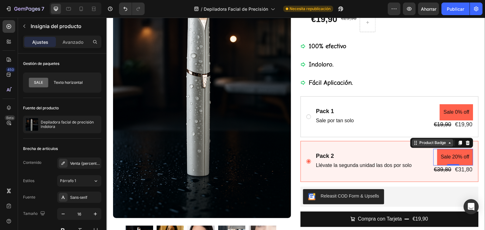
click at [444, 145] on div "Product Badge" at bounding box center [433, 143] width 42 height 8
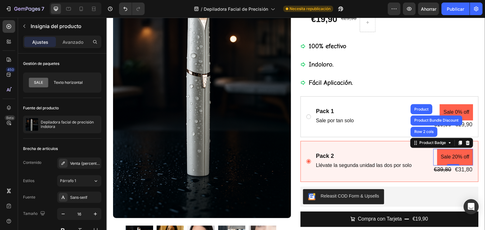
click at [453, 156] on pre "Sale 20% off" at bounding box center [455, 157] width 36 height 17
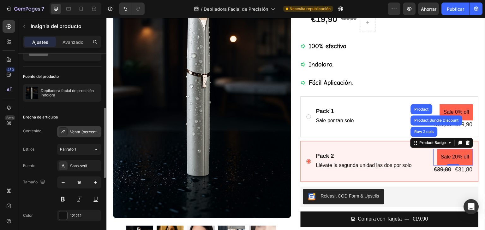
scroll to position [63, 0]
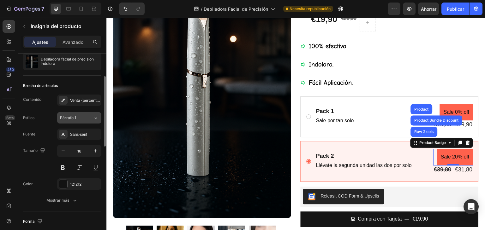
click at [98, 117] on icon at bounding box center [95, 118] width 5 height 6
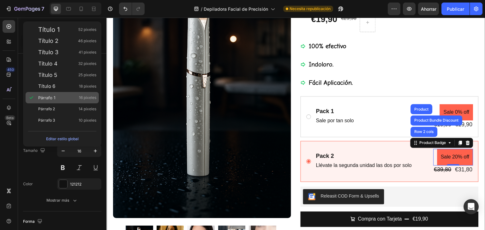
click at [49, 98] on font "Párrafo 1" at bounding box center [46, 97] width 17 height 5
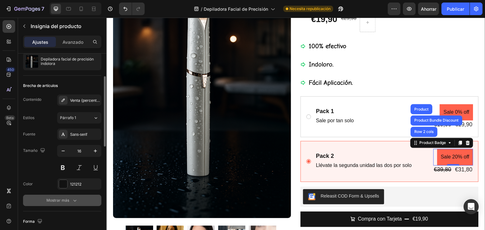
scroll to position [95, 0]
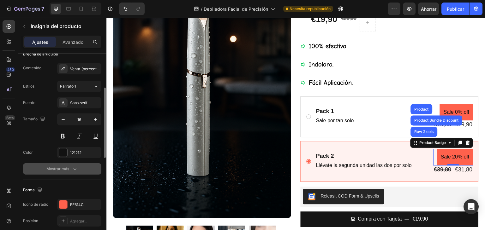
click at [76, 169] on icon "button" at bounding box center [75, 170] width 3 height 2
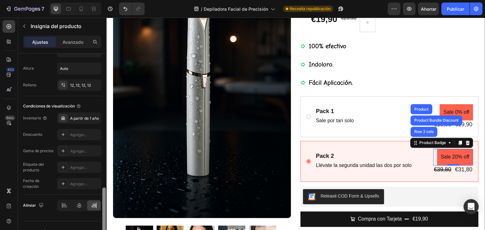
scroll to position [419, 0]
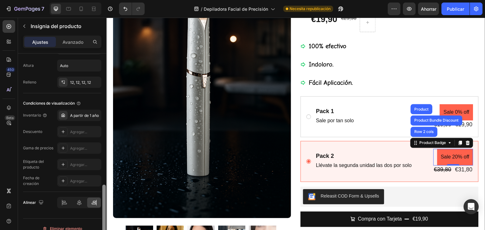
drag, startPoint x: 104, startPoint y: 134, endPoint x: 102, endPoint y: 216, distance: 82.1
click at [102, 216] on div at bounding box center [104, 151] width 5 height 195
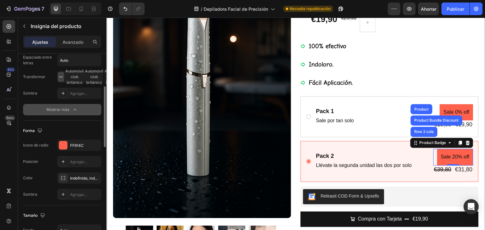
scroll to position [206, 0]
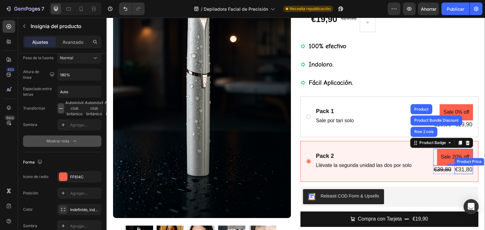
click at [456, 169] on div "€31,80" at bounding box center [463, 170] width 19 height 9
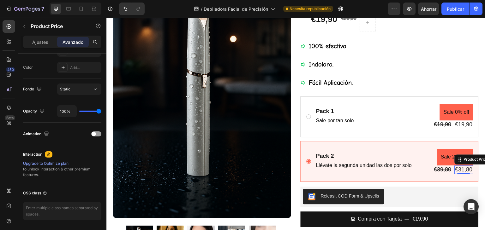
scroll to position [0, 0]
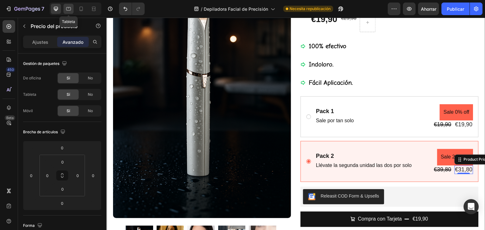
click at [70, 10] on icon at bounding box center [68, 9] width 6 height 6
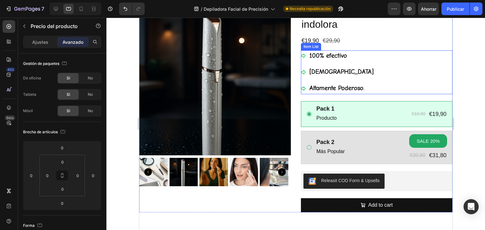
scroll to position [63, 0]
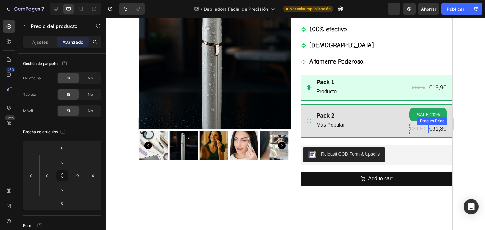
click at [434, 130] on div "€31,80" at bounding box center [437, 129] width 19 height 9
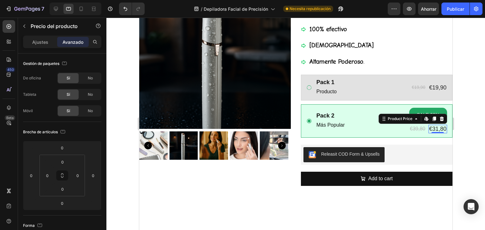
click at [436, 129] on div "€31,80" at bounding box center [437, 129] width 19 height 9
click at [428, 129] on div "€31,80" at bounding box center [437, 129] width 19 height 9
click at [413, 130] on div "€39,80" at bounding box center [417, 129] width 17 height 10
click at [431, 131] on div "€31,80" at bounding box center [437, 129] width 19 height 9
click at [397, 131] on div "Pack 2 Text Block Más Popular Text Block SALE 20% Product Badge €39,80 Product …" at bounding box center [380, 121] width 131 height 27
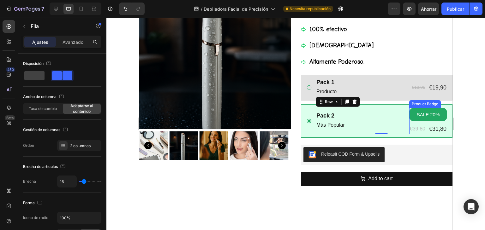
click at [421, 114] on pre "SALE 20%" at bounding box center [427, 115] width 31 height 14
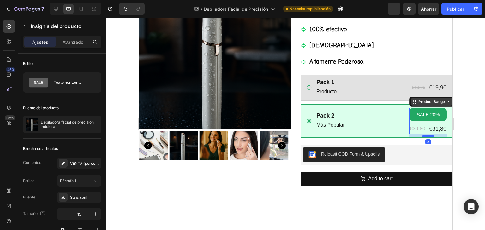
click at [446, 104] on icon at bounding box center [448, 101] width 5 height 5
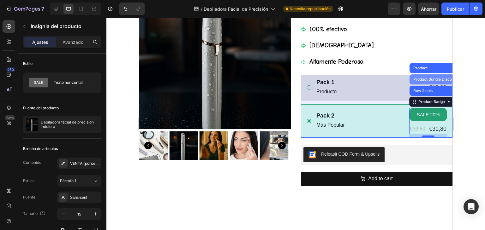
click at [419, 79] on div "Product Bundle Discount" at bounding box center [435, 80] width 47 height 4
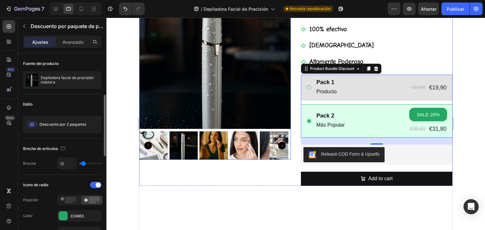
scroll to position [32, 0]
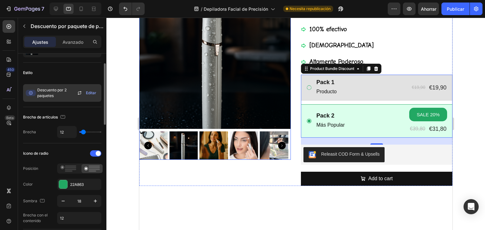
click at [90, 92] on font "Editar" at bounding box center [91, 93] width 10 height 5
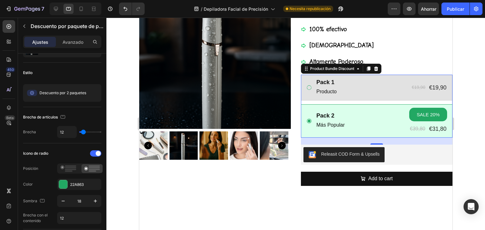
click at [474, 132] on div at bounding box center [295, 124] width 378 height 213
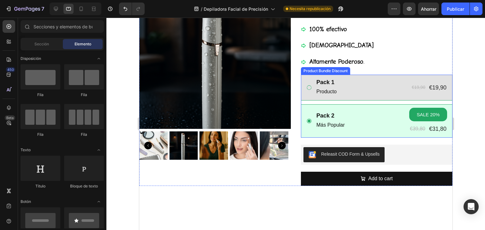
click at [306, 87] on icon at bounding box center [309, 88] width 6 height 6
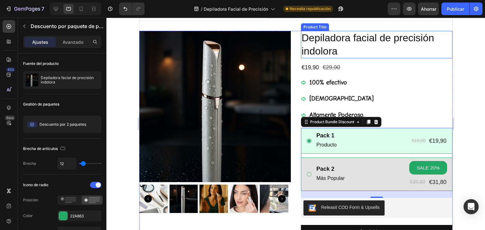
scroll to position [0, 0]
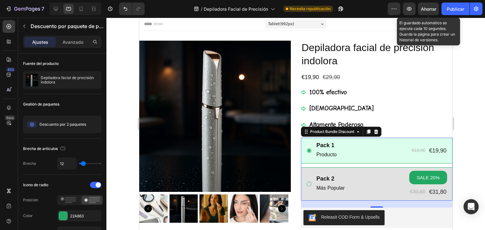
click at [427, 9] on font "Ahorrar" at bounding box center [428, 8] width 15 height 5
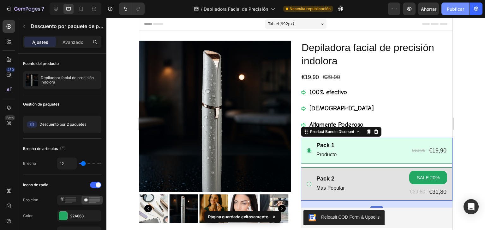
click at [452, 8] on font "Publicar" at bounding box center [455, 8] width 17 height 5
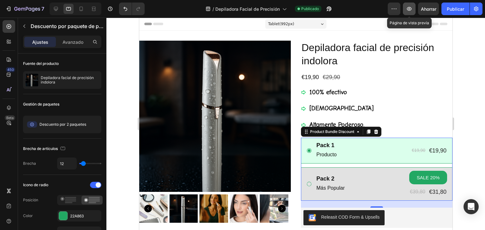
click at [409, 10] on icon "button" at bounding box center [409, 9] width 5 height 4
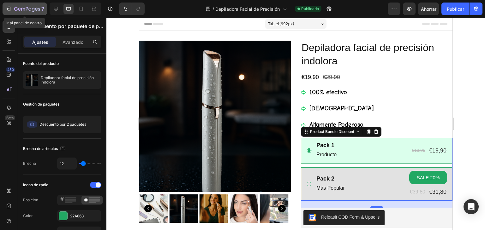
click at [13, 8] on div "7" at bounding box center [24, 9] width 39 height 8
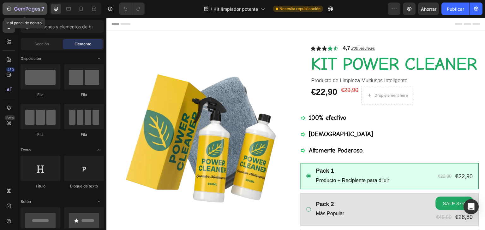
click at [15, 7] on icon "button" at bounding box center [15, 9] width 3 height 4
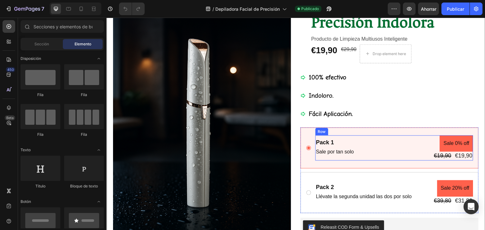
scroll to position [95, 0]
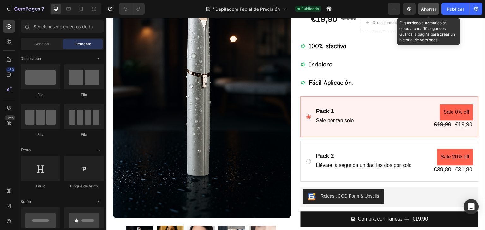
click at [428, 9] on font "Ahorrar" at bounding box center [428, 8] width 15 height 5
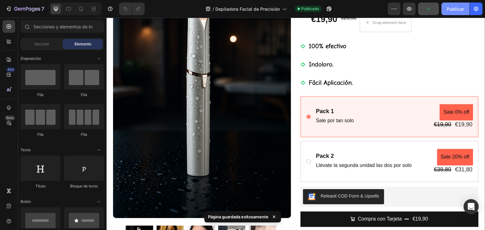
click at [451, 7] on font "Publicar" at bounding box center [455, 8] width 17 height 5
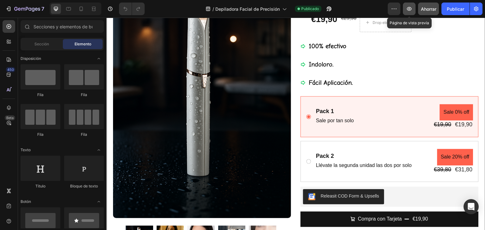
click at [410, 9] on icon "button" at bounding box center [409, 9] width 2 height 2
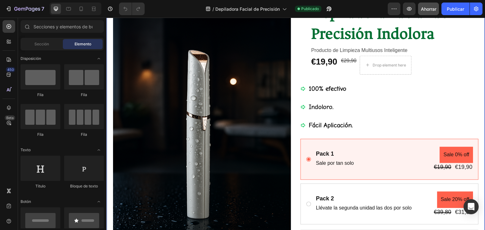
scroll to position [0, 0]
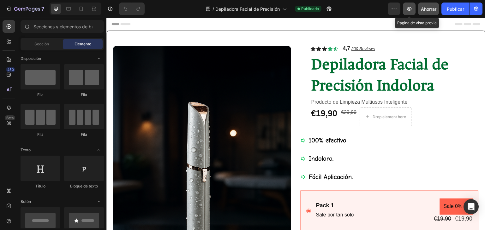
click at [407, 9] on icon "button" at bounding box center [409, 9] width 6 height 6
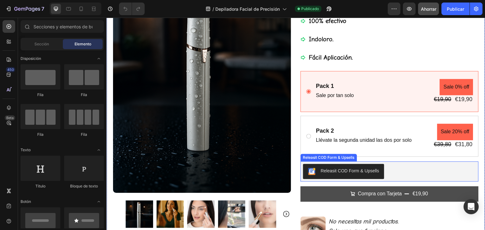
scroll to position [126, 0]
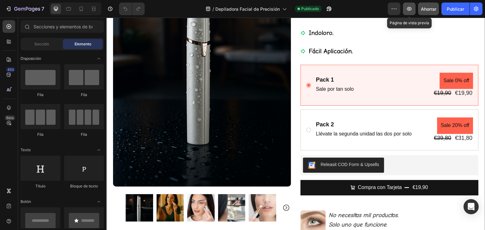
click at [407, 10] on icon "button" at bounding box center [409, 9] width 6 height 6
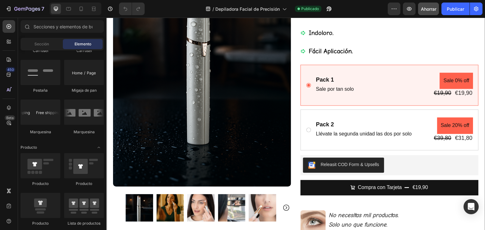
scroll to position [600, 0]
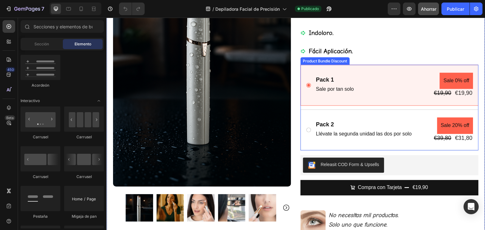
click at [319, 65] on div "Pack 1 Text Block Sale por tan solo Text Block Sale 0% off Product Badge €19,90…" at bounding box center [389, 85] width 178 height 41
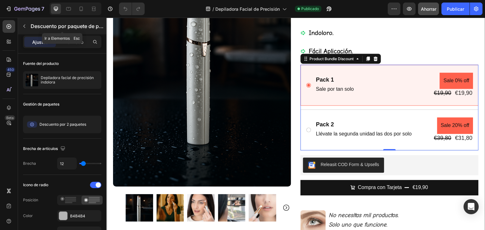
click at [77, 26] on font "Descuento por paquete de productos" at bounding box center [76, 26] width 90 height 6
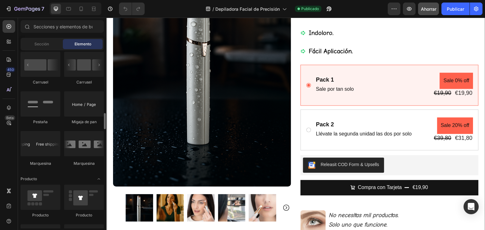
scroll to position [726, 0]
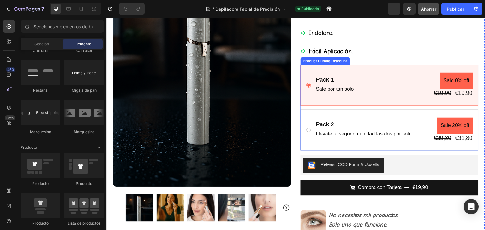
click at [313, 60] on div "Product Bundle Discount" at bounding box center [325, 61] width 47 height 6
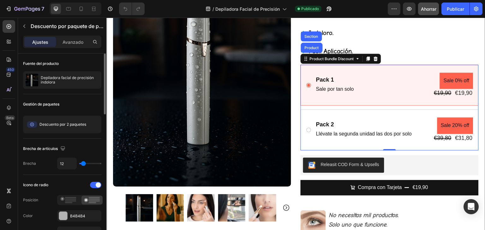
scroll to position [32, 0]
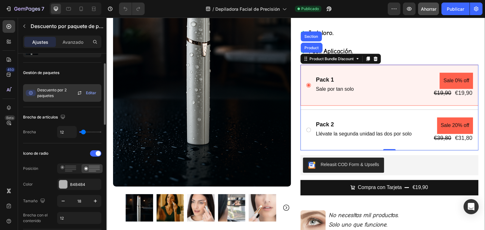
click at [55, 93] on span "Descuento por 2 paquetes" at bounding box center [56, 92] width 39 height 11
click at [29, 93] on icon at bounding box center [31, 93] width 4 height 4
click at [33, 93] on icon at bounding box center [31, 93] width 10 height 6
click at [51, 89] on font "Descuento por 2 paquetes" at bounding box center [51, 93] width 29 height 10
click at [51, 98] on span "Descuento por 2 paquetes" at bounding box center [56, 92] width 39 height 11
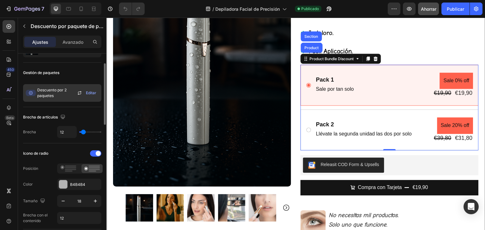
click at [79, 93] on icon at bounding box center [80, 93] width 8 height 8
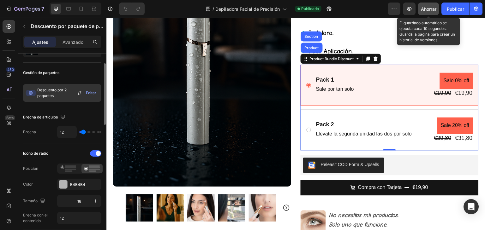
click at [427, 9] on font "Ahorrar" at bounding box center [428, 8] width 15 height 5
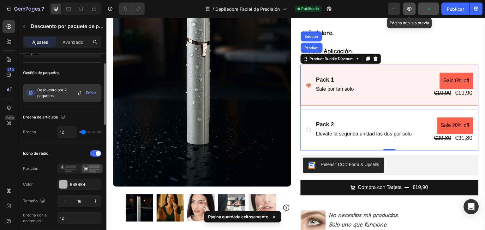
click at [409, 9] on icon "button" at bounding box center [409, 9] width 2 height 2
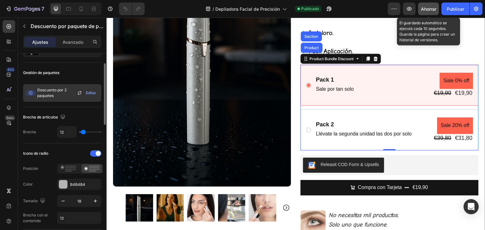
click at [431, 7] on font "Ahorrar" at bounding box center [428, 8] width 15 height 5
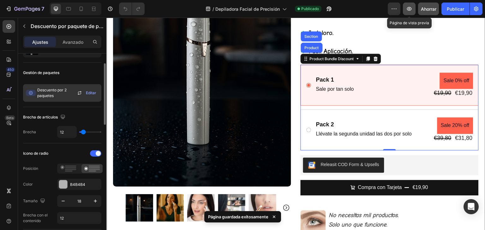
click at [410, 8] on icon "button" at bounding box center [409, 9] width 6 height 6
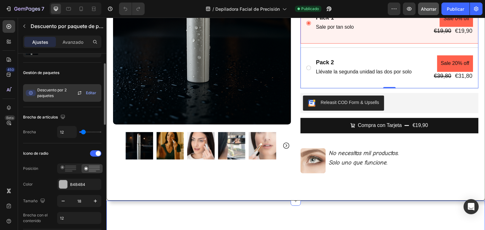
scroll to position [189, 0]
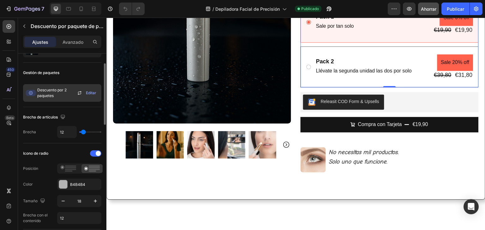
click at [306, 66] on icon at bounding box center [309, 67] width 6 height 6
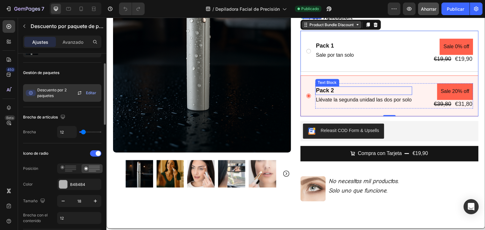
scroll to position [126, 0]
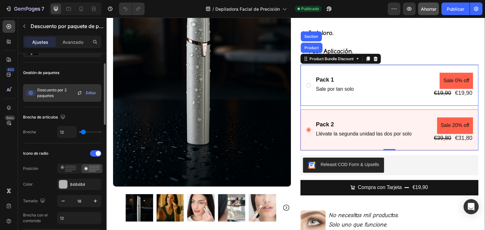
click at [306, 84] on icon at bounding box center [309, 85] width 6 height 6
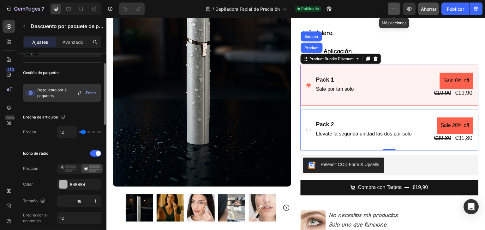
click at [394, 8] on icon "button" at bounding box center [394, 9] width 6 height 6
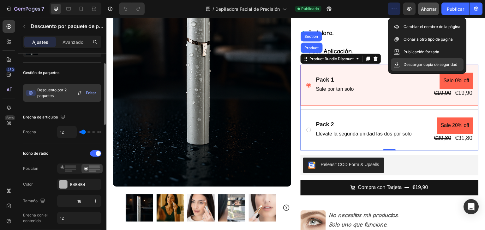
click at [396, 64] on icon at bounding box center [396, 65] width 6 height 6
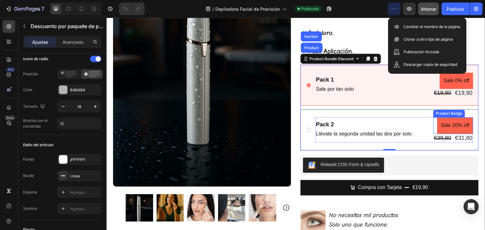
click at [449, 124] on pre "Sale 20% off" at bounding box center [455, 125] width 36 height 17
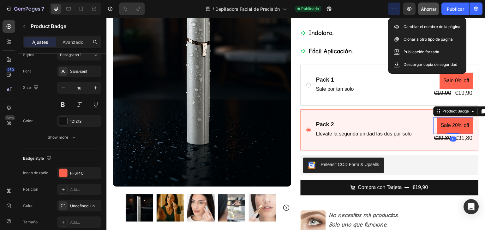
scroll to position [0, 0]
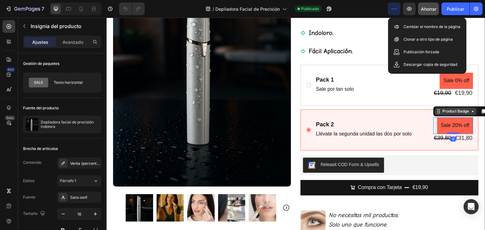
click at [464, 112] on div "Product Badge" at bounding box center [455, 112] width 29 height 6
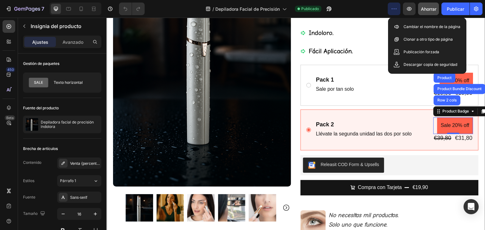
click at [455, 127] on pre "Sale 20% off" at bounding box center [455, 125] width 36 height 17
click at [454, 124] on pre "Sale 20% off" at bounding box center [455, 125] width 36 height 17
click at [454, 123] on pre "Sale 20% off" at bounding box center [455, 125] width 36 height 17
click at [457, 111] on div "Product Badge" at bounding box center [455, 112] width 29 height 6
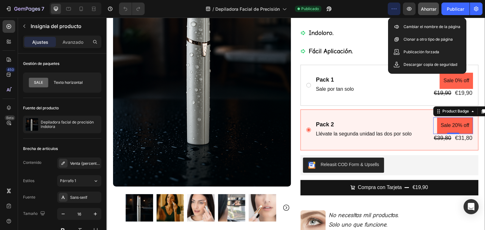
click at [457, 124] on pre "Sale 20% off" at bounding box center [455, 125] width 36 height 17
click at [470, 112] on icon at bounding box center [472, 111] width 5 height 5
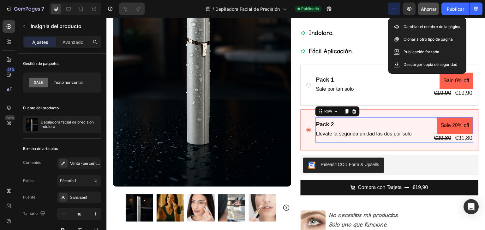
click at [410, 117] on div "Pack 2 Text Block Llévate la segunda unidad las dos por solo Text Block Sale 20…" at bounding box center [394, 129] width 158 height 25
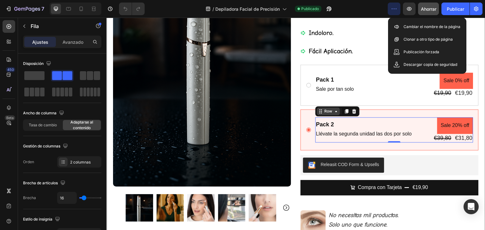
click at [334, 112] on icon at bounding box center [336, 111] width 5 height 5
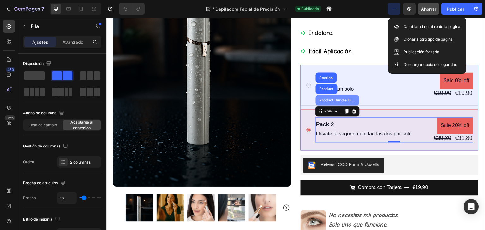
click at [336, 99] on div "Product Bundle Discount" at bounding box center [337, 100] width 39 height 4
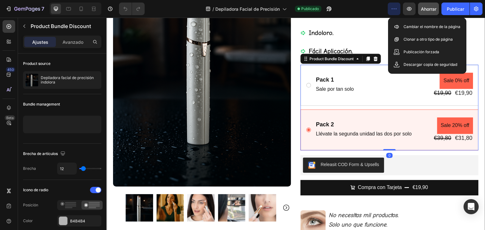
click at [336, 99] on div "Pack 1 Text Block Sale por tan solo Text Block Sale 0% off Product Badge €19,90…" at bounding box center [389, 85] width 178 height 41
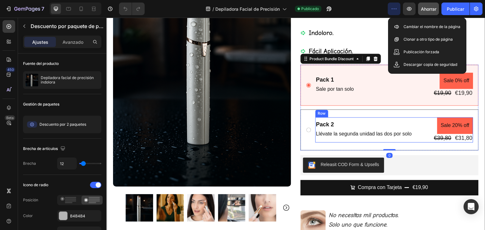
click at [338, 118] on div "Pack 2 Text Block Llévate la segunda unidad las dos por solo Text Block" at bounding box center [363, 129] width 97 height 25
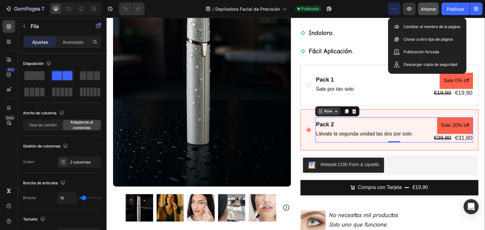
click at [335, 111] on icon at bounding box center [336, 111] width 5 height 5
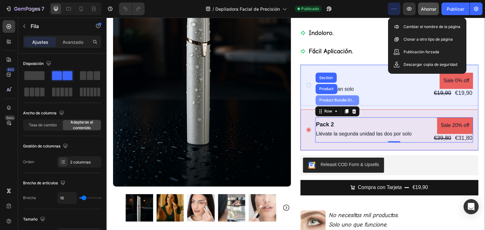
click at [335, 100] on div "Product Bundle Discount" at bounding box center [337, 100] width 39 height 4
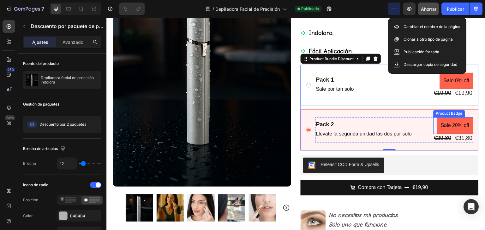
click at [447, 126] on pre "Sale 20% off" at bounding box center [455, 125] width 36 height 17
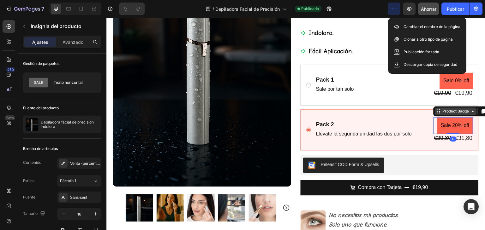
click at [470, 112] on icon at bounding box center [472, 111] width 5 height 5
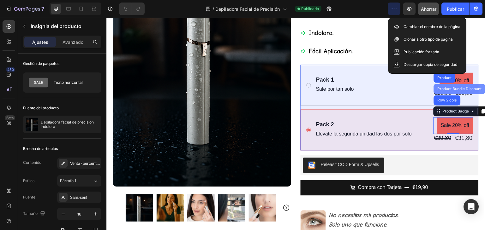
click at [448, 88] on div "Product Bundle Discount" at bounding box center [459, 89] width 47 height 4
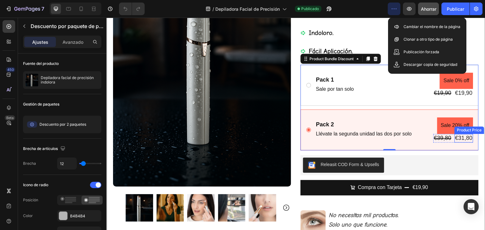
click at [459, 138] on div "€31,80" at bounding box center [463, 138] width 19 height 9
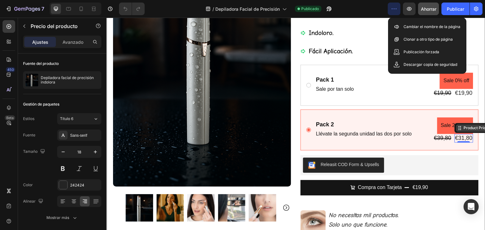
click at [464, 129] on div "Product Price" at bounding box center [475, 128] width 27 height 6
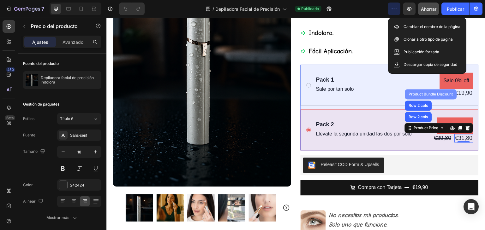
click at [438, 93] on div "Product Bundle Discount" at bounding box center [430, 94] width 47 height 4
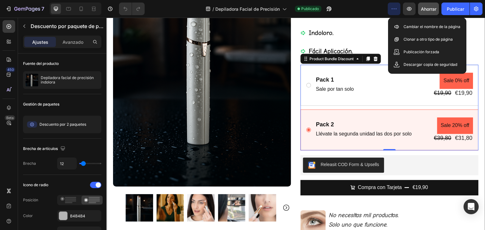
click at [309, 114] on div "Pack 2 Text Block Llévate la segunda unidad las dos por solo Text Block Sale 20…" at bounding box center [389, 130] width 178 height 41
click at [315, 59] on div "Product Bundle Discount" at bounding box center [331, 59] width 47 height 6
click at [348, 59] on div "Product Bundle Discount" at bounding box center [331, 59] width 47 height 6
click at [354, 87] on div "Pack 1 Text Block Sale por tan solo Text Block Sale 0% off Product Badge €19,90…" at bounding box center [394, 85] width 158 height 25
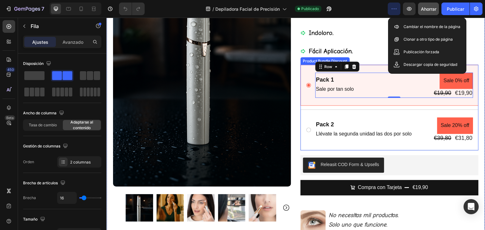
click at [308, 62] on div "Product Bundle Discount" at bounding box center [325, 61] width 47 height 6
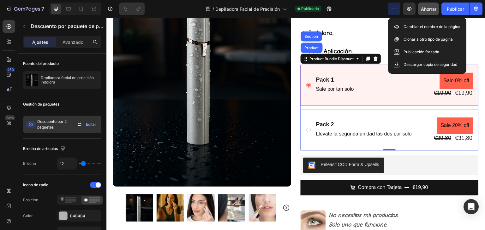
click at [91, 124] on font "Editar" at bounding box center [91, 124] width 10 height 5
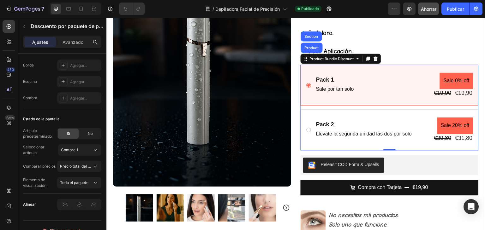
scroll to position [419, 0]
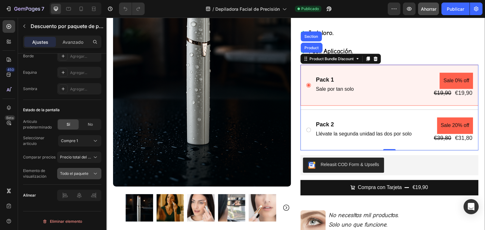
click at [97, 171] on icon at bounding box center [95, 174] width 6 height 6
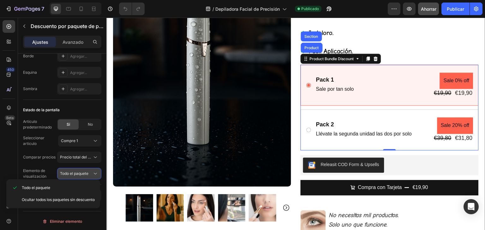
click at [97, 171] on icon at bounding box center [95, 174] width 6 height 6
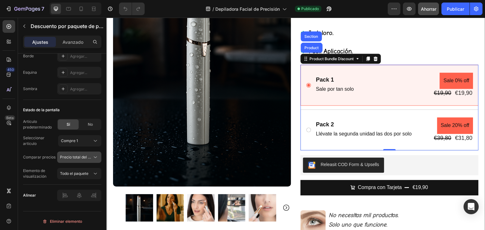
click at [95, 155] on icon at bounding box center [95, 157] width 6 height 6
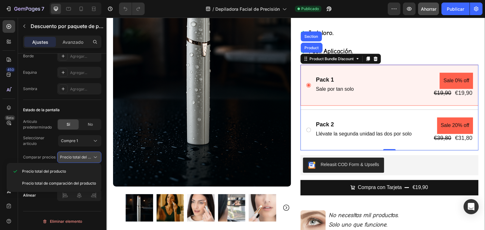
click at [95, 155] on icon at bounding box center [95, 157] width 6 height 6
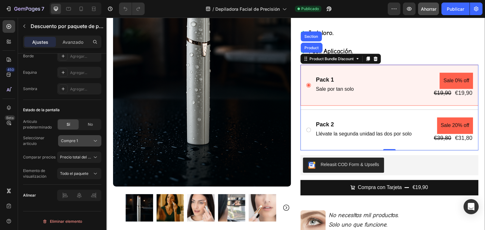
click at [94, 141] on icon at bounding box center [95, 141] width 6 height 6
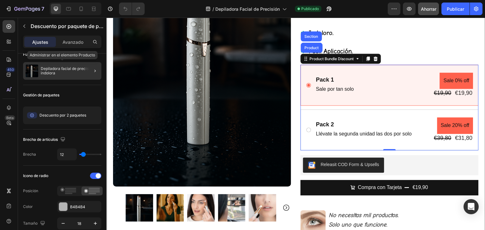
scroll to position [0, 0]
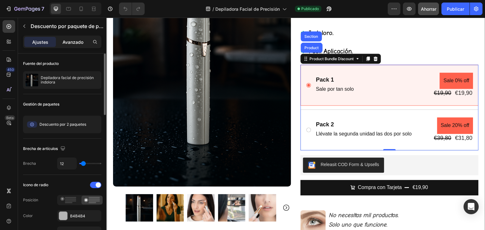
click at [70, 41] on font "Avanzado" at bounding box center [72, 41] width 21 height 5
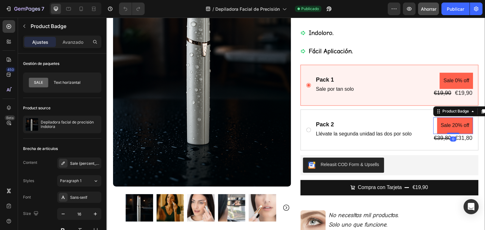
click at [444, 122] on pre "Sale 20% off" at bounding box center [455, 125] width 36 height 17
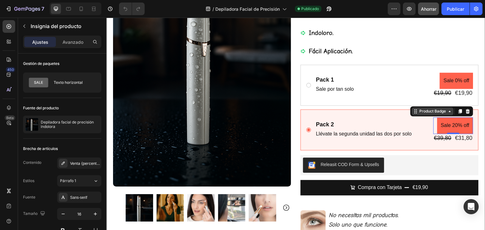
click at [444, 113] on div "Product Badge" at bounding box center [433, 112] width 42 height 8
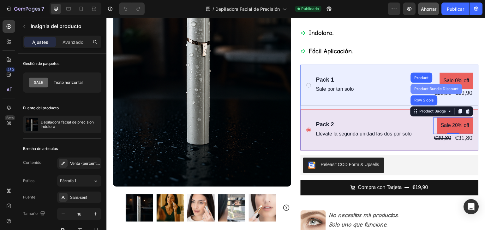
click at [422, 89] on div "Product Bundle Discount" at bounding box center [436, 89] width 47 height 4
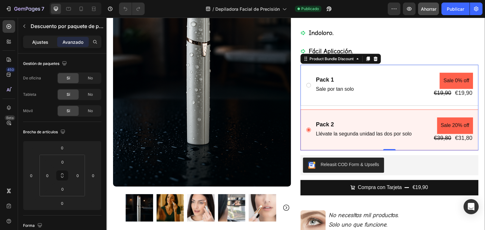
click at [42, 42] on font "Ajustes" at bounding box center [40, 41] width 16 height 5
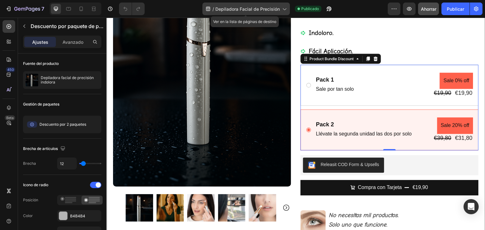
click at [284, 8] on icon at bounding box center [284, 9] width 6 height 6
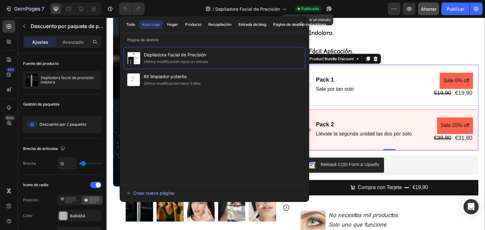
click at [307, 8] on font "Publicado" at bounding box center [310, 8] width 18 height 5
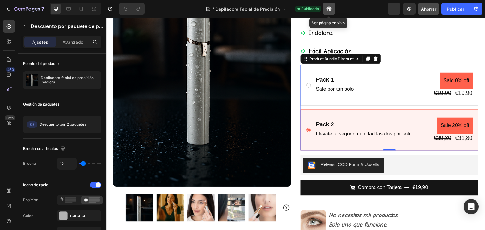
click at [328, 9] on icon "button" at bounding box center [329, 9] width 6 height 6
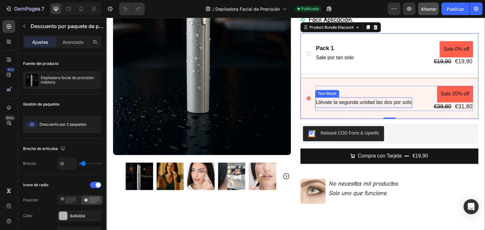
scroll to position [126, 0]
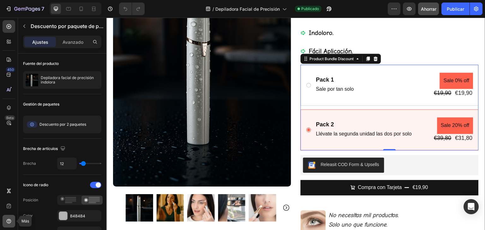
click at [9, 221] on icon at bounding box center [9, 221] width 2 height 2
drag, startPoint x: 11, startPoint y: 217, endPoint x: 10, endPoint y: 221, distance: 3.9
click at [10, 221] on icon at bounding box center [9, 221] width 6 height 6
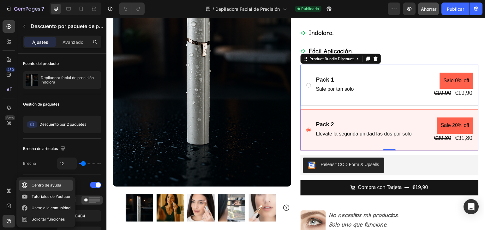
click at [50, 185] on font "Centro de ayuda" at bounding box center [47, 185] width 30 height 5
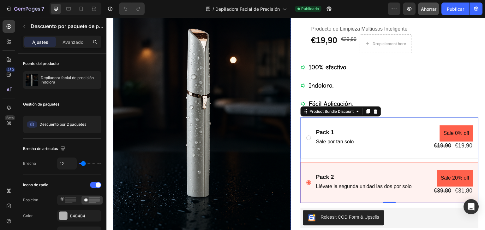
scroll to position [63, 0]
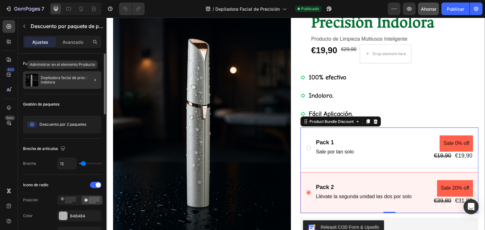
click at [80, 80] on p "Depiladora facial de precisión indolora" at bounding box center [70, 80] width 58 height 9
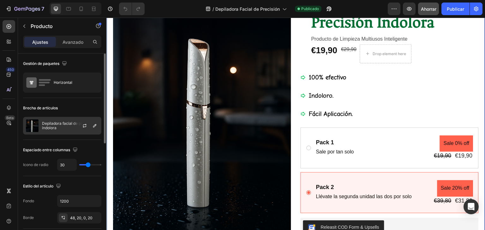
click at [61, 123] on font "Depiladora facial de precisión indolora" at bounding box center [69, 125] width 54 height 9
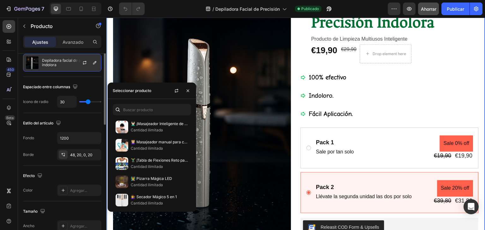
scroll to position [0, 0]
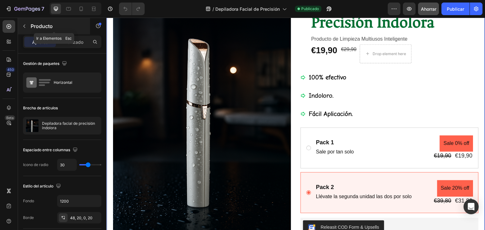
click at [25, 25] on icon "button" at bounding box center [24, 26] width 5 height 5
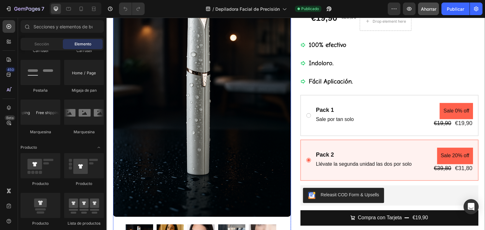
scroll to position [95, 0]
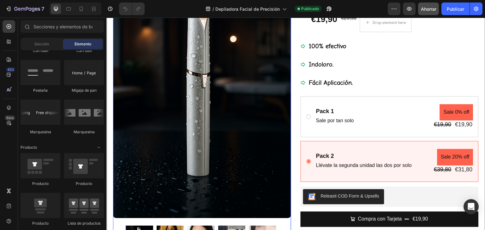
click at [202, 113] on img at bounding box center [202, 84] width 178 height 267
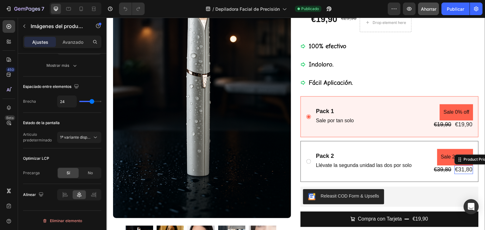
click at [458, 168] on div "€31,80" at bounding box center [463, 170] width 19 height 9
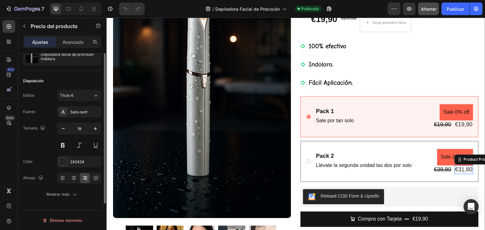
scroll to position [0, 0]
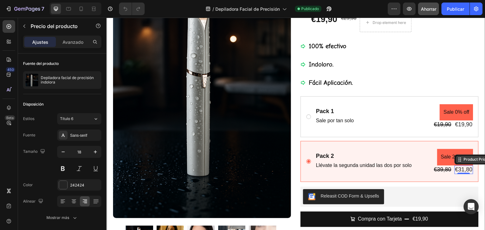
click at [462, 161] on div "Product Price" at bounding box center [475, 160] width 27 height 6
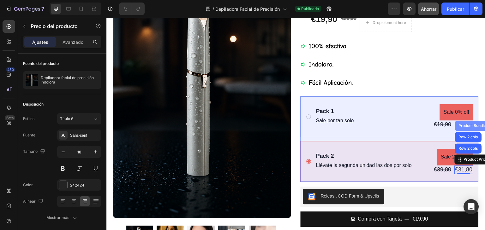
click at [463, 125] on div "Product Bundle Discount" at bounding box center [480, 126] width 47 height 4
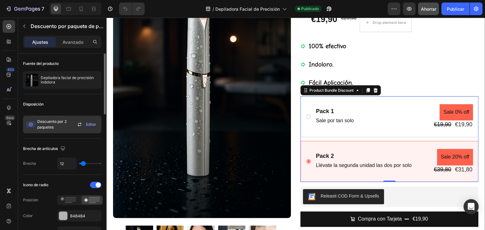
click at [63, 126] on span "Descuento por 2 paquetes" at bounding box center [56, 124] width 39 height 11
click at [78, 123] on icon at bounding box center [80, 125] width 8 height 8
click at [90, 125] on font "Editar" at bounding box center [91, 124] width 10 height 5
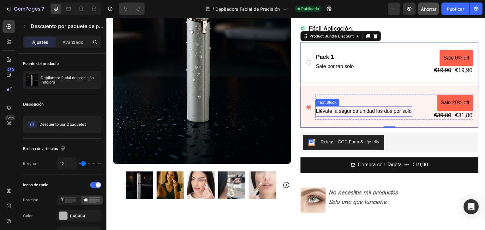
scroll to position [158, 0]
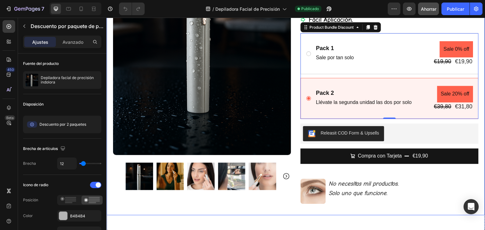
click at [362, 121] on div "Icon Icon Icon Icon Icon Icon List 4,7 200 Reviews Text Block Row Depiladora Fa…" at bounding box center [389, 51] width 178 height 327
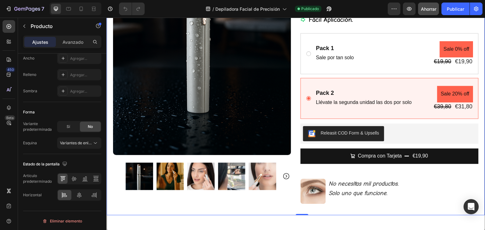
scroll to position [73, 0]
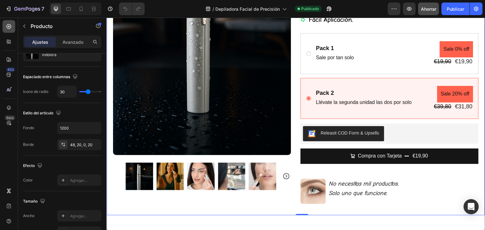
click at [9, 27] on icon at bounding box center [9, 26] width 3 height 3
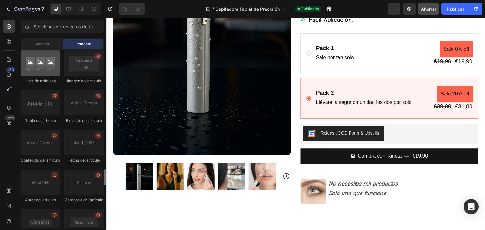
scroll to position [1663, 0]
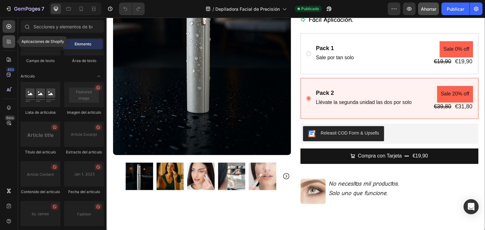
click at [10, 41] on icon at bounding box center [9, 42] width 6 height 6
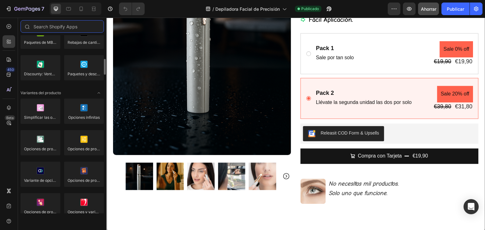
scroll to position [618, 0]
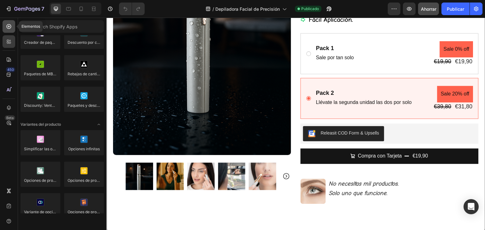
click at [8, 28] on icon at bounding box center [9, 26] width 6 height 6
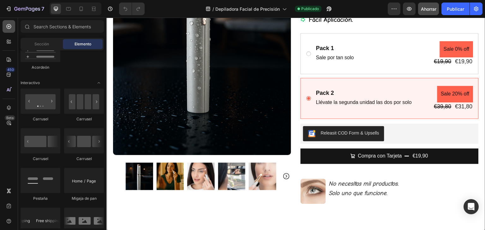
drag, startPoint x: 8, startPoint y: 28, endPoint x: 7, endPoint y: 24, distance: 3.8
click at [7, 24] on icon at bounding box center [9, 26] width 6 height 6
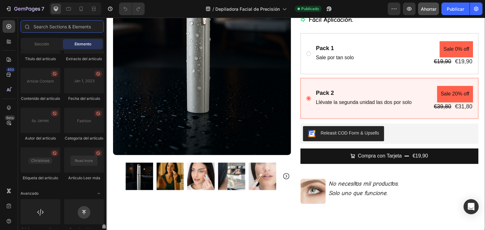
scroll to position [1789, 0]
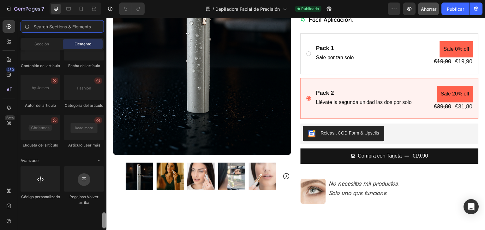
drag, startPoint x: 104, startPoint y: 120, endPoint x: 100, endPoint y: 225, distance: 104.8
click at [100, 225] on div "Disposición Fila Fila Fila Fila Texto Título Bloque de texto Botón Botón Botón …" at bounding box center [62, 139] width 88 height 178
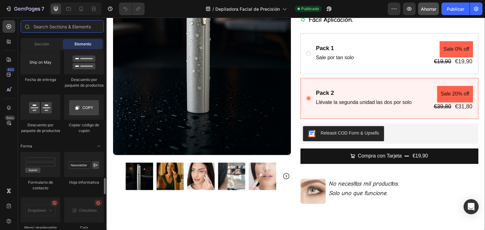
scroll to position [1379, 0]
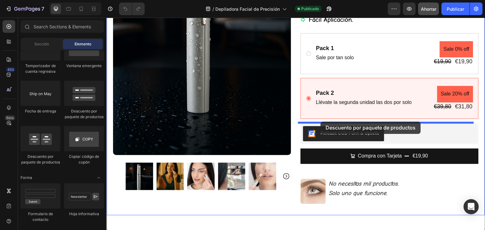
drag, startPoint x: 194, startPoint y: 122, endPoint x: 321, endPoint y: 122, distance: 126.6
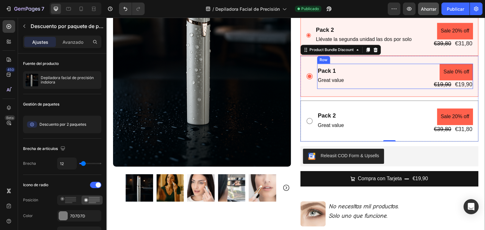
scroll to position [158, 0]
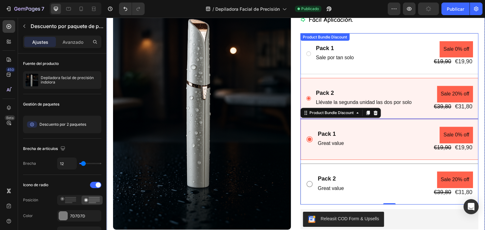
click at [329, 80] on div "Pack 2 Text Block Llévate la segunda unidad las dos por solo Text Block Sale 20…" at bounding box center [389, 98] width 178 height 41
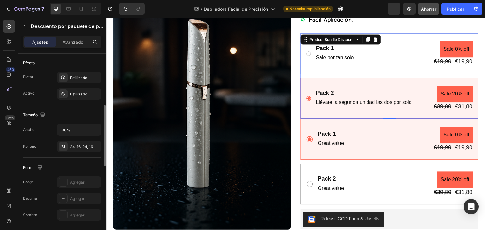
scroll to position [262, 0]
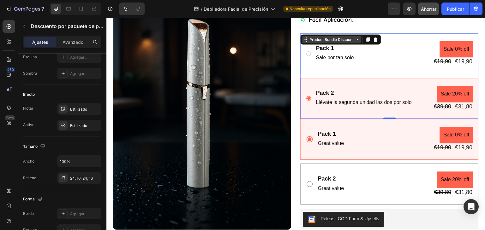
click at [355, 41] on icon at bounding box center [357, 39] width 5 height 5
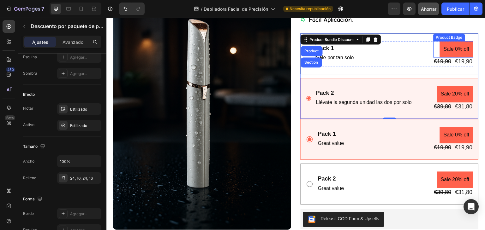
click at [449, 47] on pre "Sale 0% off" at bounding box center [456, 49] width 33 height 17
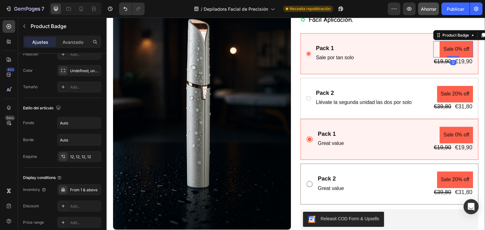
scroll to position [0, 0]
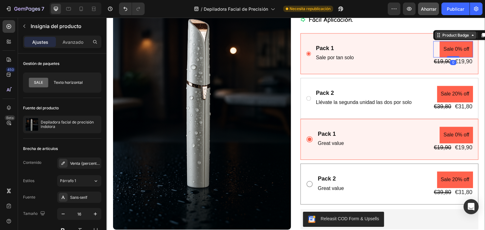
click at [468, 37] on div "Product Badge" at bounding box center [456, 35] width 42 height 8
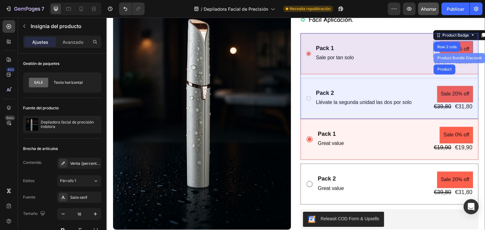
click at [448, 56] on div "Product Bundle Discount" at bounding box center [459, 58] width 47 height 4
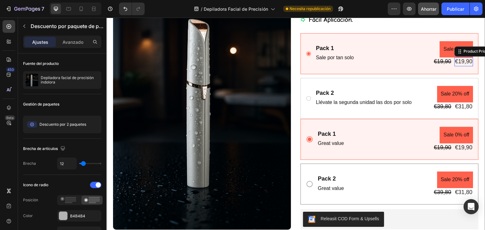
click at [460, 61] on div "€19,90" at bounding box center [463, 61] width 19 height 9
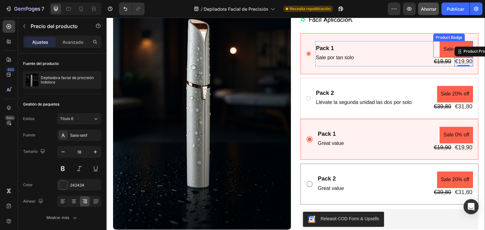
click at [444, 50] on pre "Sale 0% off" at bounding box center [456, 49] width 33 height 17
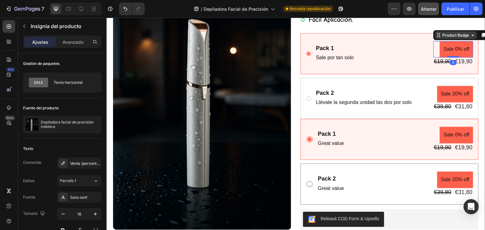
click at [470, 36] on icon at bounding box center [472, 35] width 5 height 5
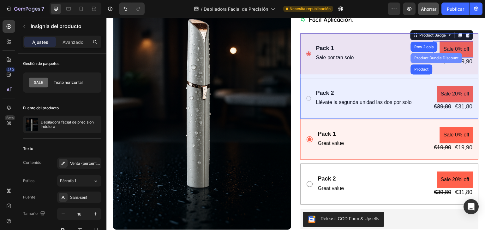
click at [438, 56] on div "Product Bundle Discount" at bounding box center [436, 58] width 47 height 4
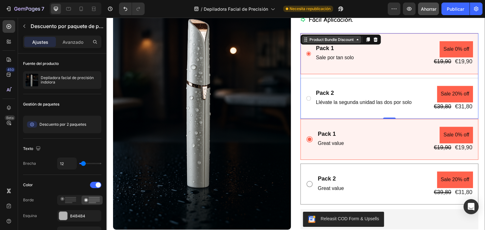
click at [356, 41] on icon at bounding box center [357, 39] width 5 height 5
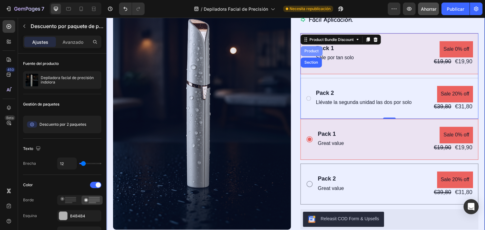
click at [315, 51] on div "Product" at bounding box center [311, 51] width 17 height 4
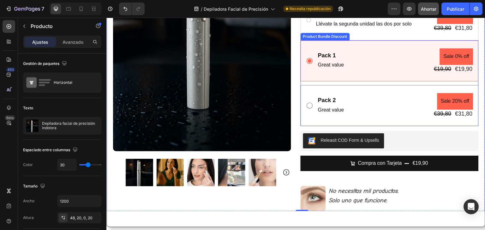
scroll to position [221, 0]
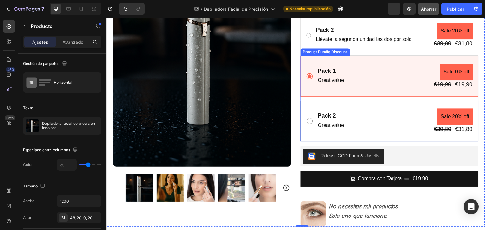
click at [361, 104] on div "Pack 2 Text Block Great value Text Block Sale 20% off Product Badge €39,80 Prod…" at bounding box center [389, 121] width 178 height 41
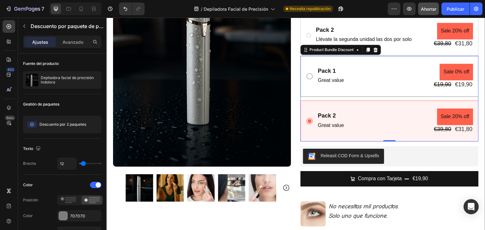
click at [337, 60] on div "Pack 1 Text Block Great value Text Block Sale 0% off Product Badge €19,90 Produ…" at bounding box center [389, 76] width 178 height 41
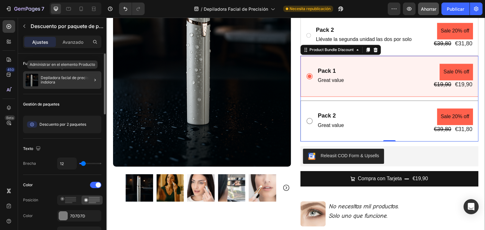
click at [67, 80] on font "Depiladora facial de precisión indolora" at bounding box center [68, 79] width 54 height 9
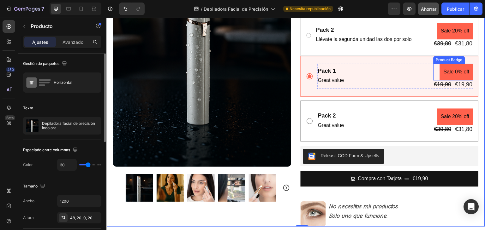
click at [448, 73] on pre "Sale 0% off" at bounding box center [456, 72] width 33 height 17
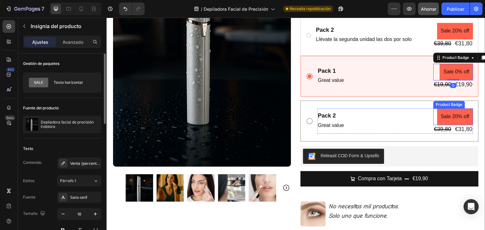
click at [448, 116] on pre "Sale 20% off" at bounding box center [455, 117] width 36 height 17
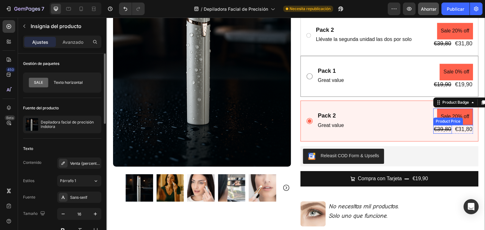
click at [447, 122] on div "Product Price" at bounding box center [448, 122] width 27 height 6
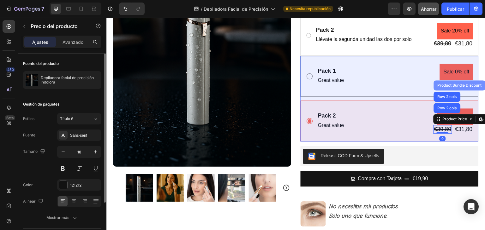
click at [445, 84] on div "Product Bundle Discount" at bounding box center [459, 86] width 47 height 4
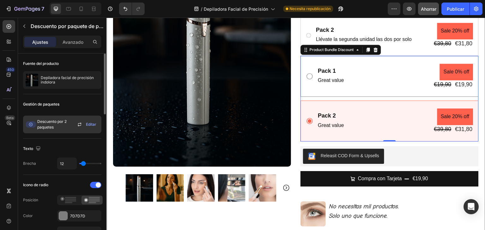
click at [93, 122] on font "Editar" at bounding box center [91, 124] width 10 height 5
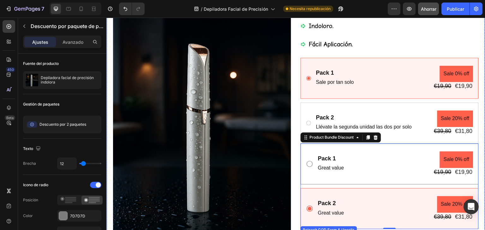
scroll to position [126, 0]
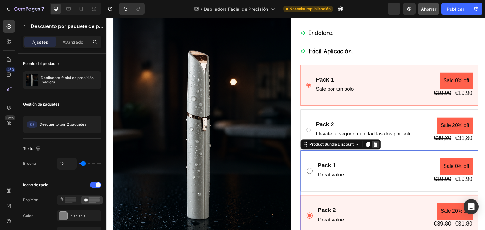
click at [375, 143] on icon at bounding box center [376, 144] width 4 height 4
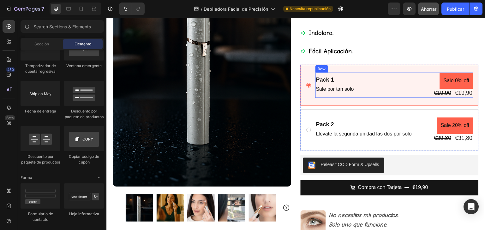
click at [389, 85] on div "Pack 1 Text Block Sale por tan solo Text Block Sale 0% off Product Badge €19,90…" at bounding box center [394, 85] width 158 height 25
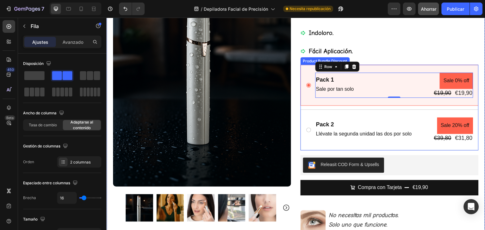
click at [363, 65] on div "Pack 1 Text Block Sale por tan solo Text Block Sale 0% off Product Badge €19,90…" at bounding box center [389, 85] width 178 height 41
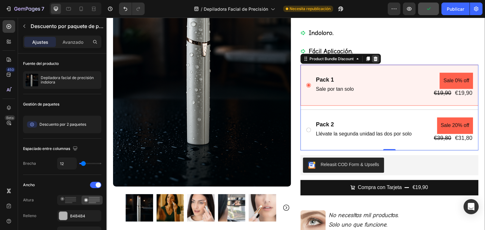
click at [374, 58] on icon at bounding box center [375, 58] width 5 height 5
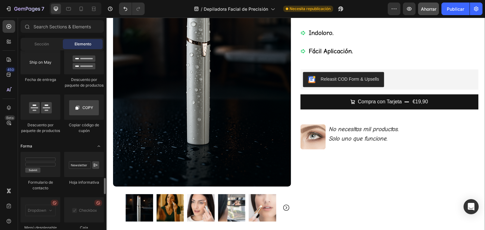
scroll to position [1379, 0]
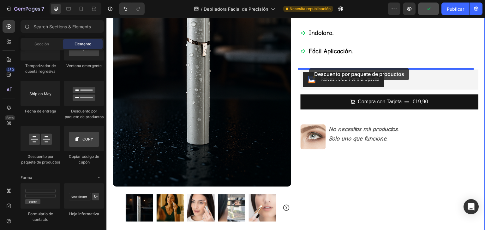
drag, startPoint x: 194, startPoint y: 111, endPoint x: 309, endPoint y: 68, distance: 123.1
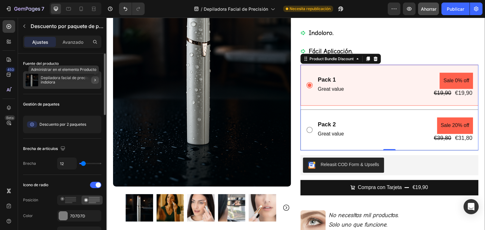
click at [94, 80] on icon "button" at bounding box center [94, 80] width 5 height 5
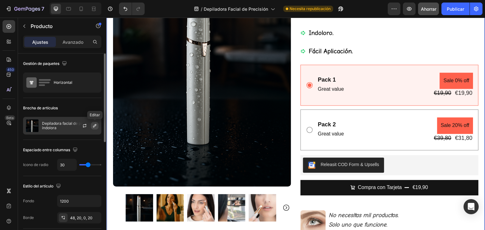
click at [93, 126] on icon "button" at bounding box center [94, 125] width 5 height 5
click at [74, 126] on div at bounding box center [87, 125] width 28 height 17
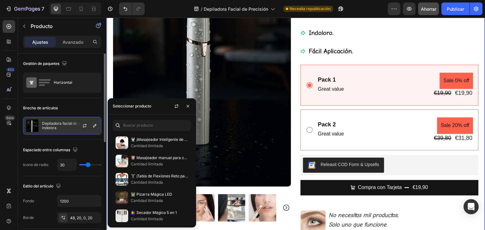
click at [67, 123] on font "Depiladora facial de precisión indolora" at bounding box center [69, 125] width 54 height 9
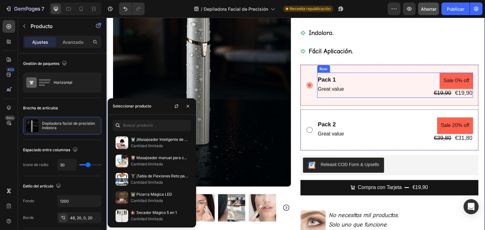
click at [383, 89] on div "Pack 1 Text Block Great value Text Block Sale 0% off Product Badge €19,90 Produ…" at bounding box center [395, 85] width 156 height 25
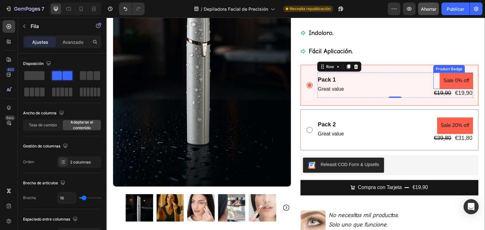
click at [453, 80] on pre "Sale 0% off" at bounding box center [456, 81] width 33 height 17
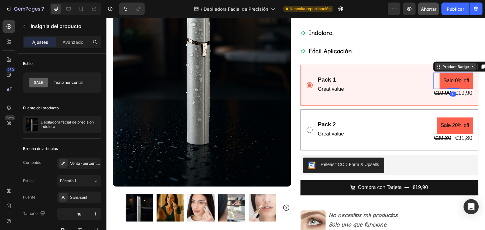
click at [470, 68] on icon at bounding box center [472, 66] width 5 height 5
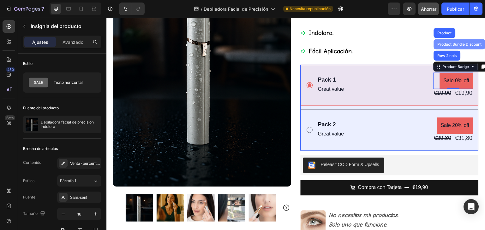
click at [454, 42] on div "Product Bundle Discount" at bounding box center [459, 44] width 47 height 4
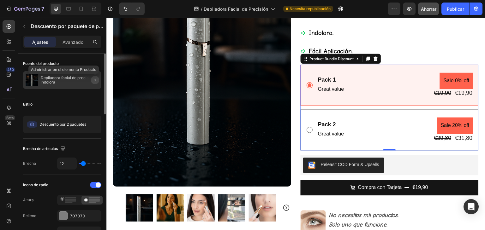
click at [92, 80] on button "button" at bounding box center [95, 80] width 8 height 8
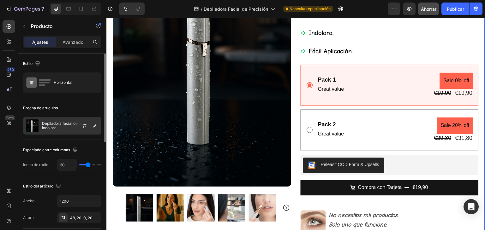
click at [61, 126] on font "Depiladora facial de precisión indolora" at bounding box center [69, 125] width 54 height 9
click at [92, 126] on icon "button" at bounding box center [94, 125] width 5 height 5
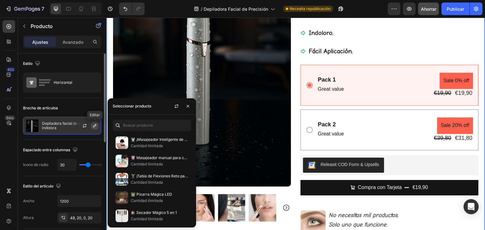
click at [93, 126] on icon "button" at bounding box center [94, 125] width 5 height 5
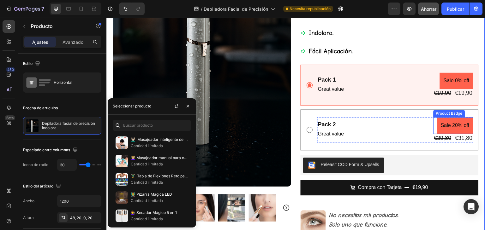
click at [448, 125] on pre "Sale 20% off" at bounding box center [455, 125] width 36 height 17
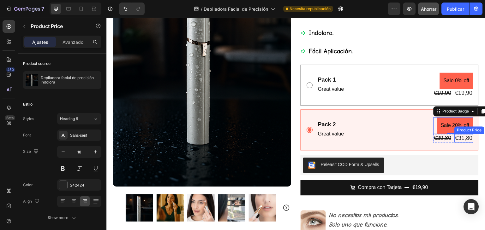
click at [456, 128] on div "Product Price" at bounding box center [469, 131] width 27 height 6
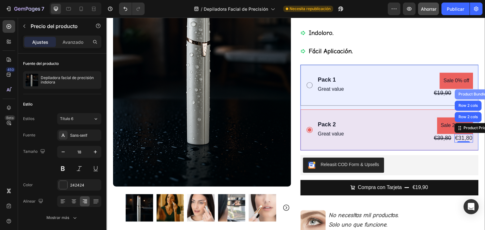
click at [466, 95] on div "Product Bundle Discount" at bounding box center [480, 94] width 47 height 4
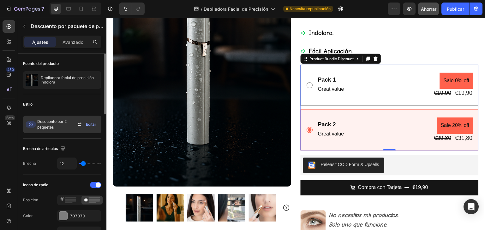
click at [92, 123] on font "Editar" at bounding box center [91, 124] width 10 height 5
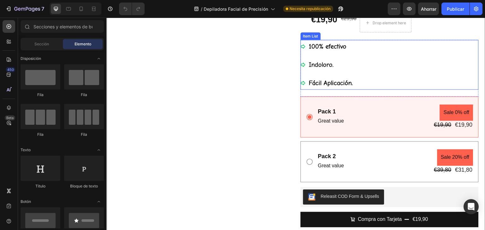
scroll to position [95, 0]
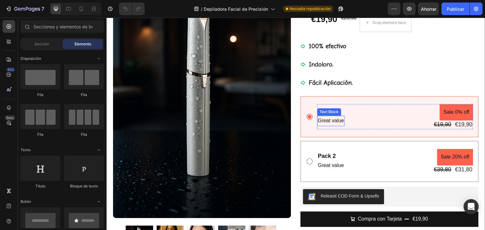
click at [337, 121] on p "Great value" at bounding box center [331, 120] width 26 height 9
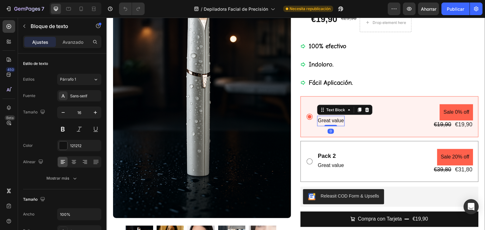
click at [338, 120] on p "Great value" at bounding box center [331, 120] width 26 height 9
click at [341, 120] on p "Great value" at bounding box center [331, 120] width 26 height 9
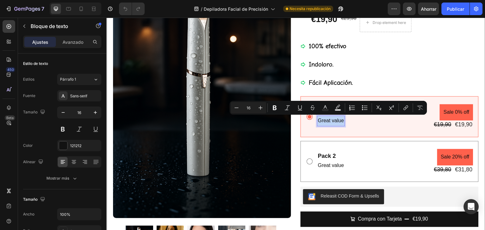
drag, startPoint x: 341, startPoint y: 120, endPoint x: 316, endPoint y: 122, distance: 24.4
click at [318, 122] on p "Great value" at bounding box center [331, 120] width 26 height 9
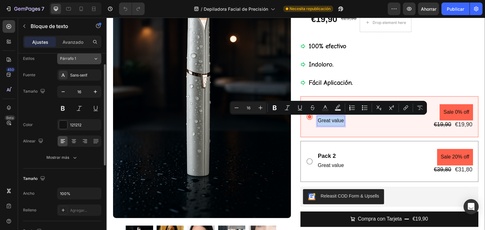
scroll to position [0, 0]
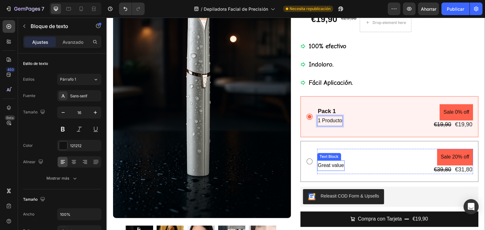
click at [339, 166] on p "Great value" at bounding box center [331, 165] width 26 height 9
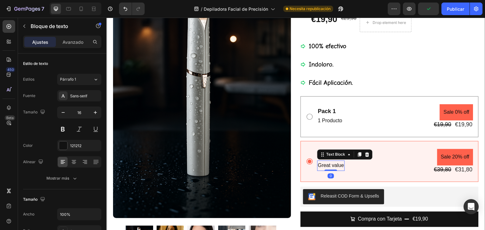
click at [318, 165] on p "Great value" at bounding box center [331, 165] width 26 height 9
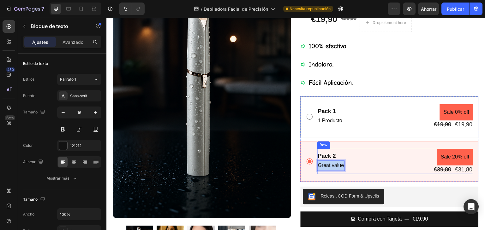
drag, startPoint x: 316, startPoint y: 165, endPoint x: 344, endPoint y: 166, distance: 27.8
click at [344, 166] on div "Pack 2 Text Block Great value Text Block 0 Sale 20% off Product Badge €39,80 Pr…" at bounding box center [395, 161] width 156 height 25
click at [379, 157] on div "Pack 2 Text Block Llévate dos por tan solo Text Block 0 Sale 20% off Product Ba…" at bounding box center [395, 161] width 156 height 25
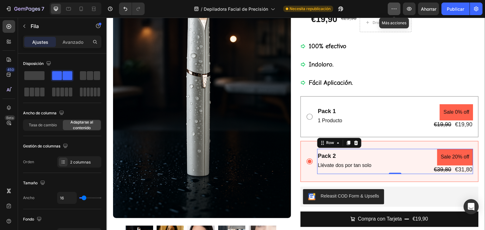
click at [394, 9] on icon "button" at bounding box center [394, 9] width 6 height 6
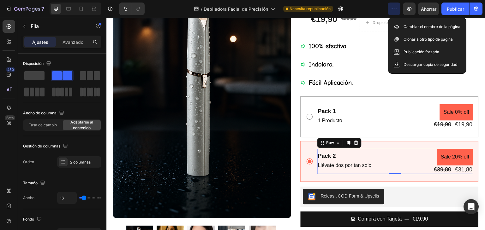
click at [394, 9] on icon "button" at bounding box center [394, 9] width 6 height 6
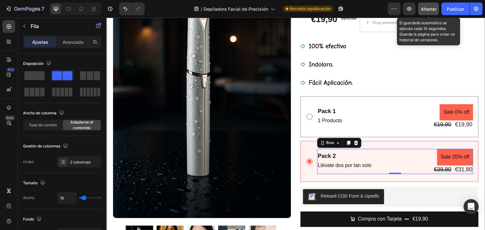
click at [424, 8] on font "Ahorrar" at bounding box center [428, 8] width 15 height 5
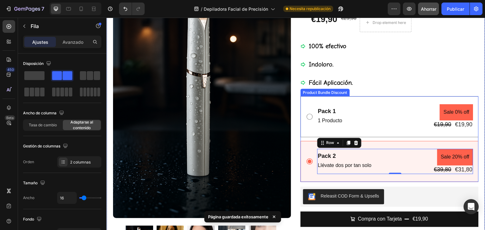
click at [306, 117] on icon at bounding box center [310, 117] width 8 height 8
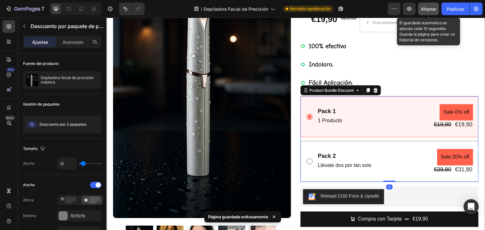
click at [429, 9] on font "Ahorrar" at bounding box center [428, 8] width 15 height 5
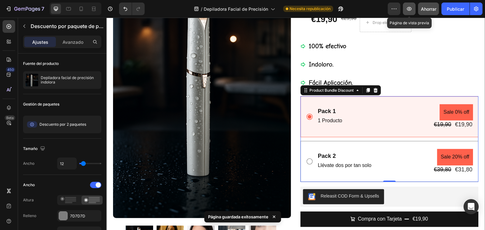
click at [409, 9] on icon "button" at bounding box center [409, 9] width 2 height 2
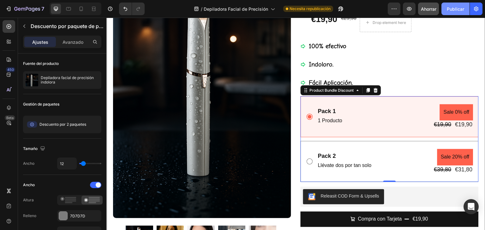
click at [453, 6] on font "Publicar" at bounding box center [455, 8] width 17 height 5
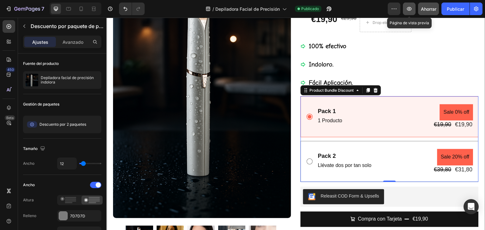
click at [410, 9] on icon "button" at bounding box center [409, 9] width 6 height 6
click at [368, 141] on div "Pack 2 Text Block Llévate dos por tan solo Text Block Sale 20% off Product Badg…" at bounding box center [389, 161] width 178 height 41
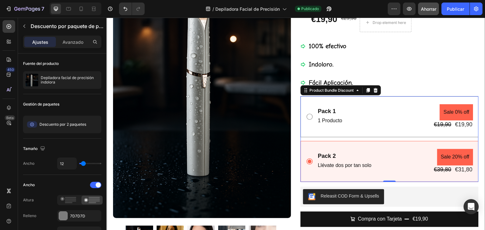
click at [441, 141] on div "Pack 2 Text Block Llévate dos por tan solo Text Block Sale 20% off Product Badg…" at bounding box center [389, 161] width 178 height 41
click at [406, 178] on div "Pack 2 Text Block Llévate dos por tan solo Text Block Sale 20% off Product Badg…" at bounding box center [389, 161] width 178 height 41
click at [446, 142] on div "Pack 2 Text Block Llévate dos por tan solo Text Block Sale 20% off Product Badg…" at bounding box center [389, 161] width 178 height 41
click at [446, 141] on div "Pack 2 Text Block Llévate dos por tan solo Text Block Sale 20% off Product Badg…" at bounding box center [389, 161] width 178 height 41
click at [446, 161] on div "Product Price" at bounding box center [448, 162] width 27 height 6
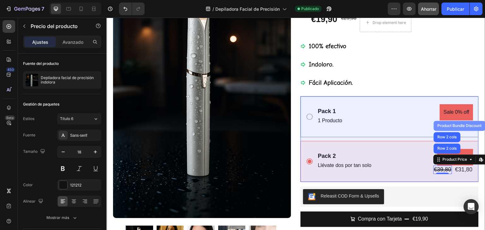
click at [464, 126] on div "Product Bundle Discount" at bounding box center [459, 126] width 47 height 4
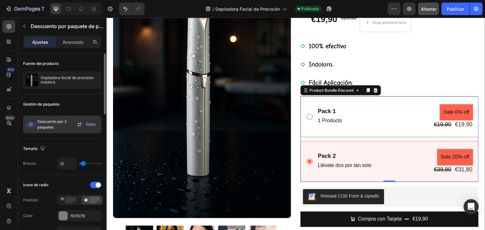
click at [90, 124] on font "Editar" at bounding box center [91, 124] width 10 height 5
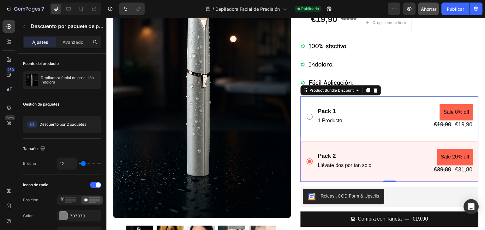
click at [442, 141] on div "Pack 2 Text Block Llévate dos por tan solo Text Block Sale 20% off Product Badg…" at bounding box center [389, 161] width 178 height 41
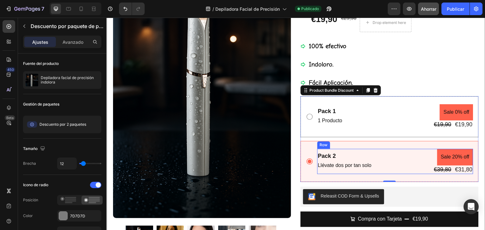
click at [415, 155] on div "Pack 2 Text Block Llévate dos por tan solo Text Block Sale 20% off Product Badg…" at bounding box center [395, 161] width 156 height 25
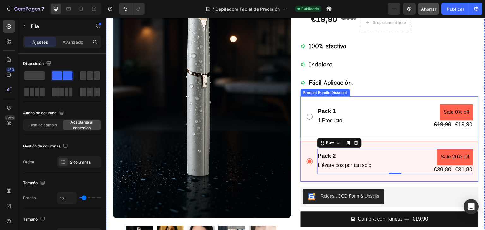
click at [301, 143] on div "Pack 2 Text Block Llévate dos por tan solo Text Block Sale 20% off Product Badg…" at bounding box center [389, 161] width 178 height 41
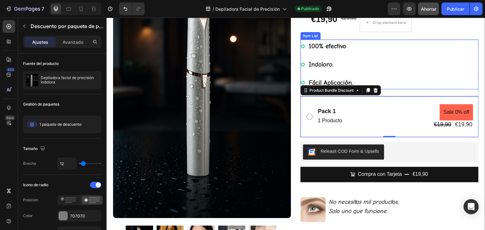
click at [418, 47] on div "100% efectivo [DEMOGRAPHIC_DATA]. Fácil Aplicación ." at bounding box center [389, 64] width 178 height 50
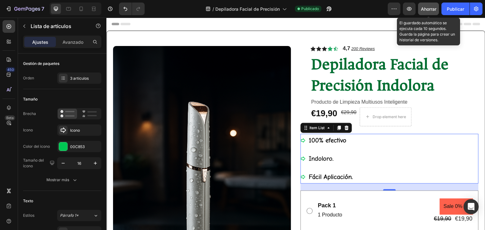
click at [423, 8] on font "Ahorrar" at bounding box center [428, 8] width 15 height 5
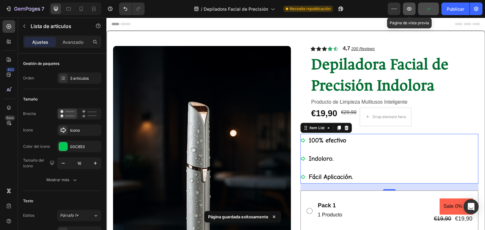
click at [408, 8] on icon "button" at bounding box center [409, 9] width 6 height 6
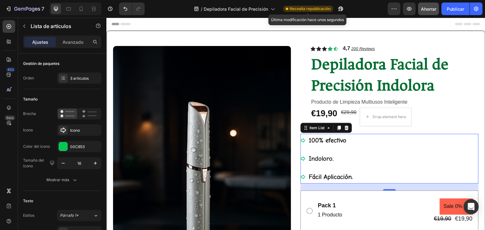
click at [301, 8] on font "Necesita republicación" at bounding box center [309, 8] width 41 height 5
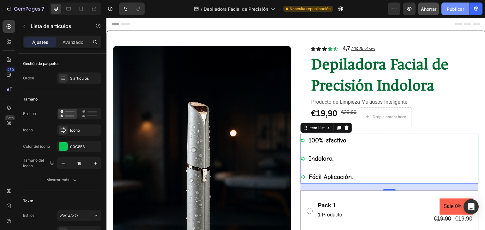
click at [453, 7] on font "Publicar" at bounding box center [455, 8] width 17 height 5
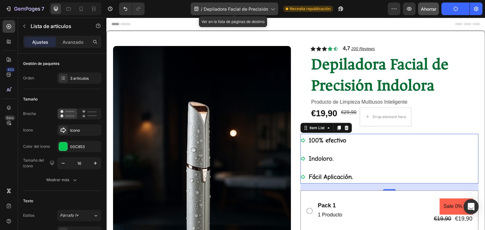
click at [273, 9] on icon at bounding box center [272, 9] width 6 height 6
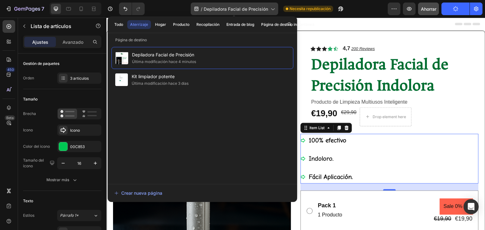
click at [273, 9] on icon at bounding box center [272, 9] width 6 height 6
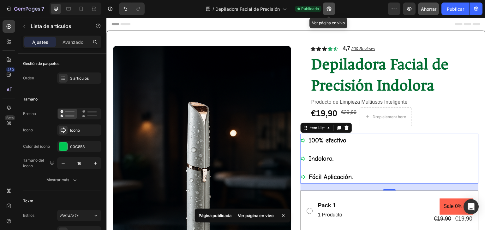
click at [329, 10] on icon "button" at bounding box center [328, 9] width 5 height 5
